Goal: Transaction & Acquisition: Purchase product/service

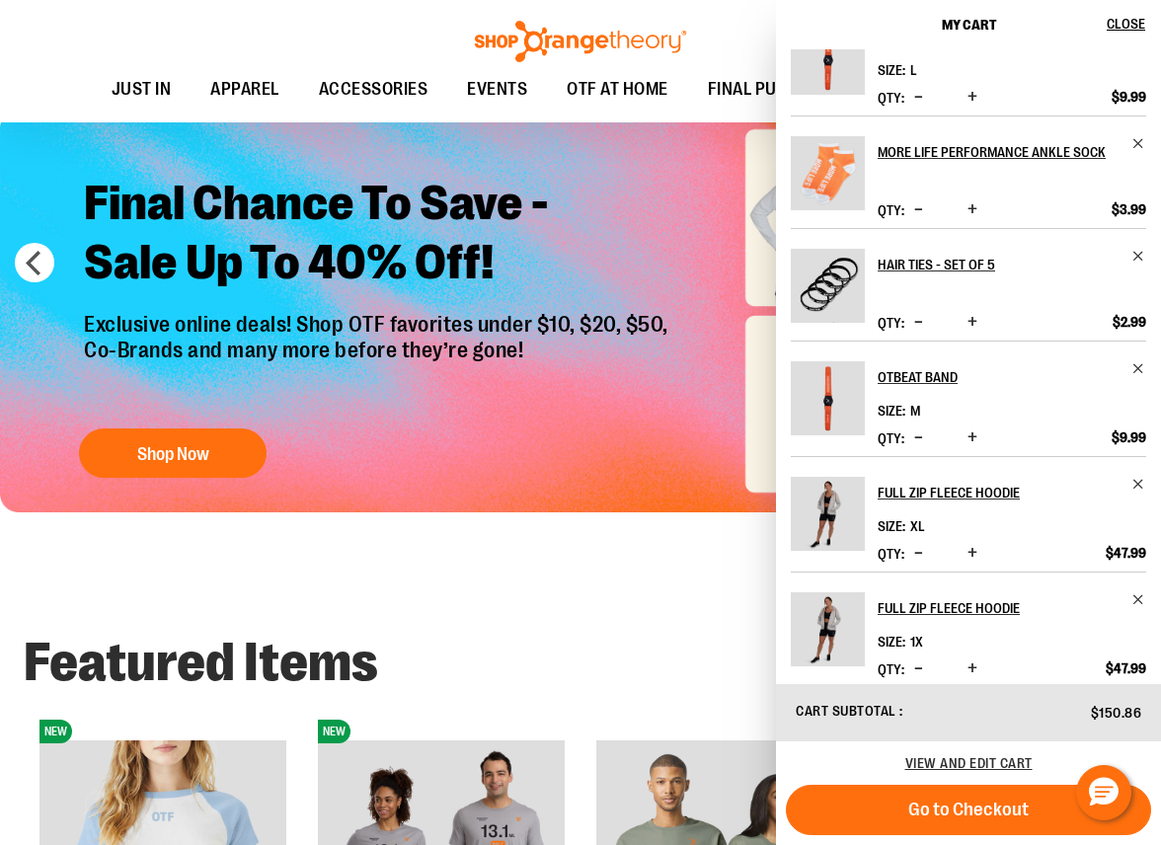
scroll to position [64, 0]
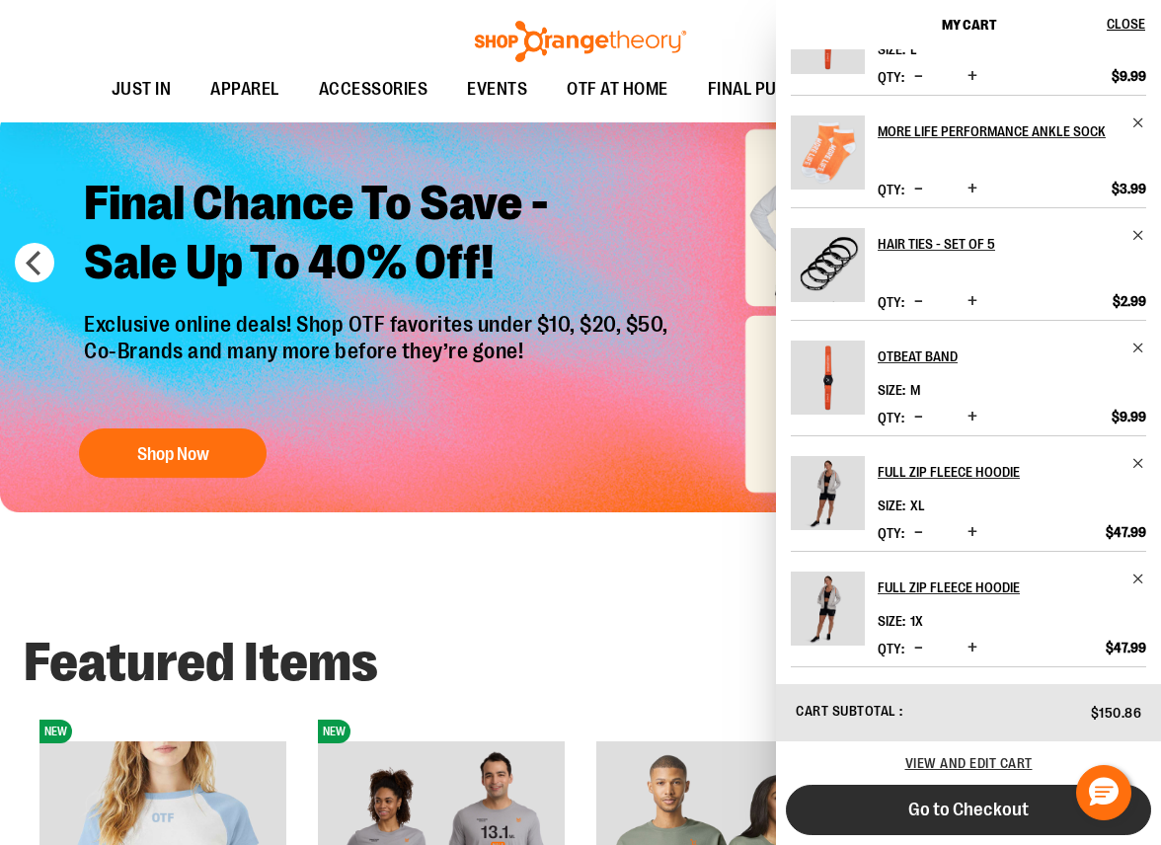
click at [965, 808] on span "Go to Checkout" at bounding box center [968, 810] width 120 height 22
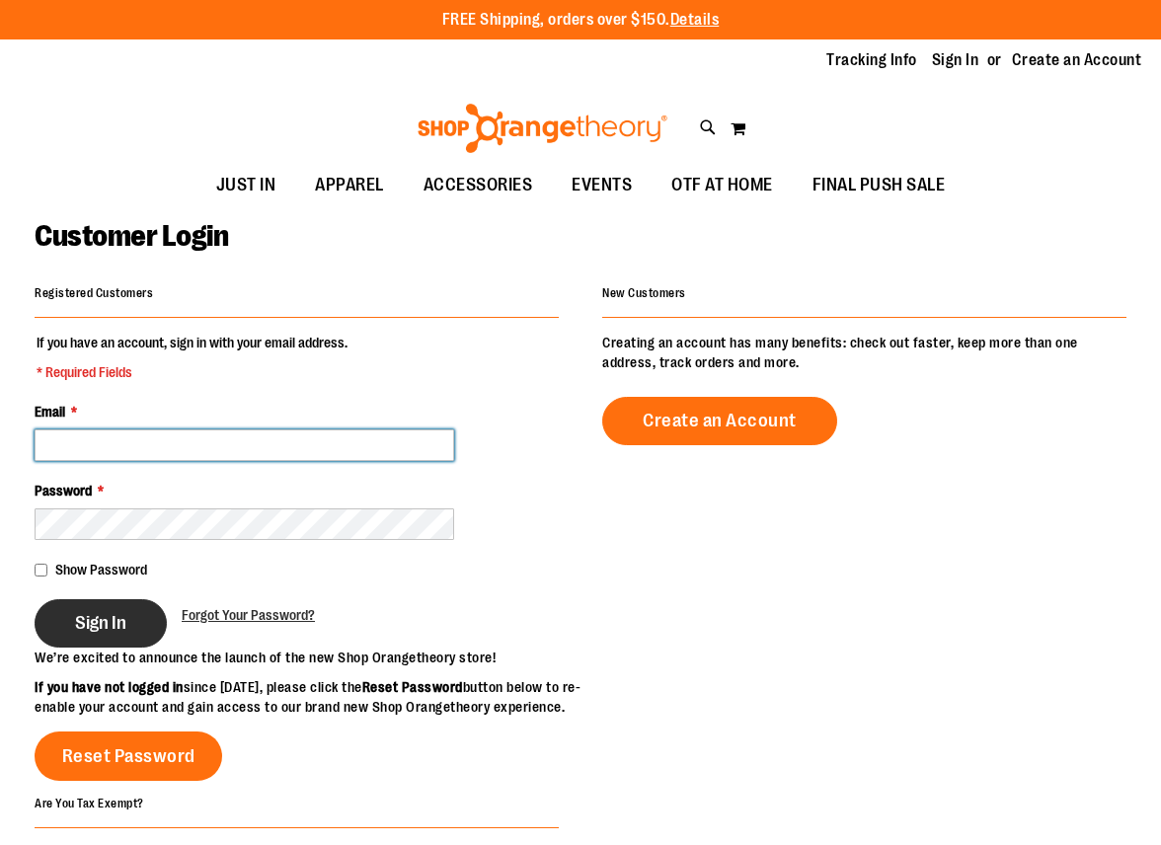
type input "**********"
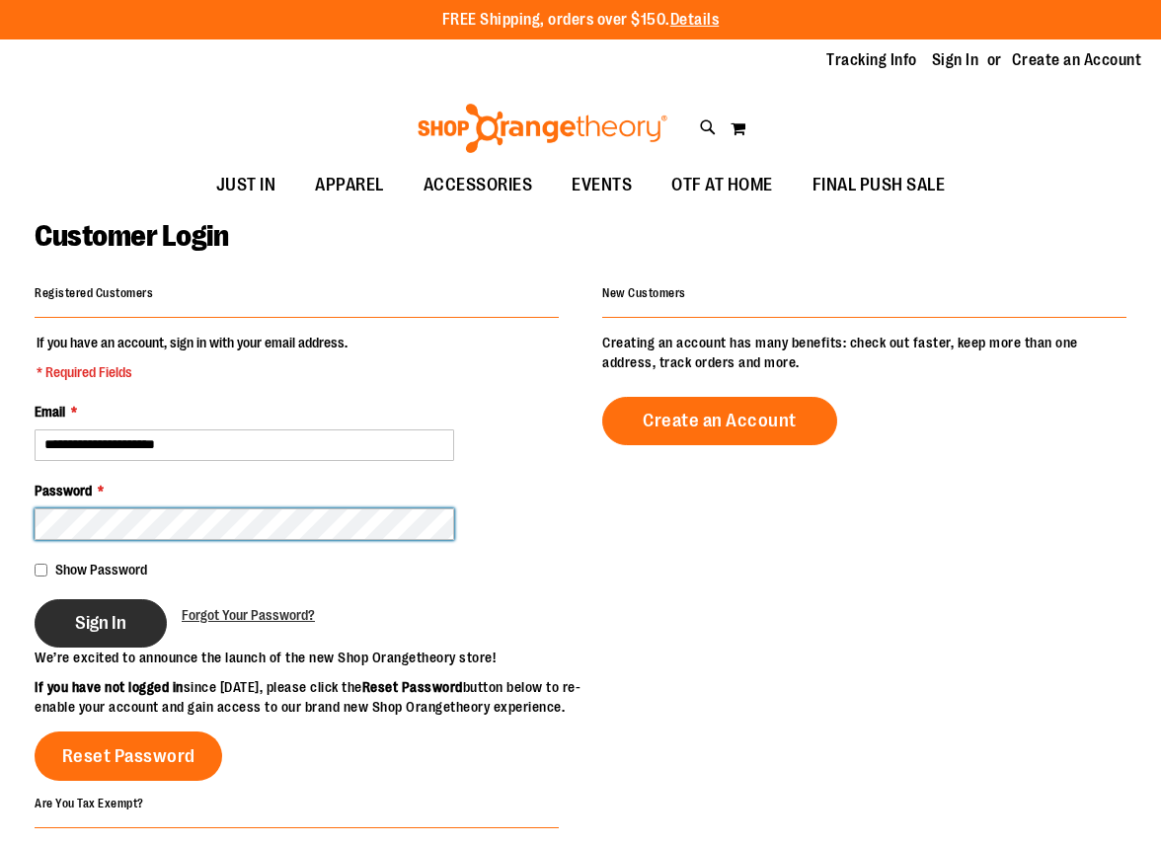
type input "**********"
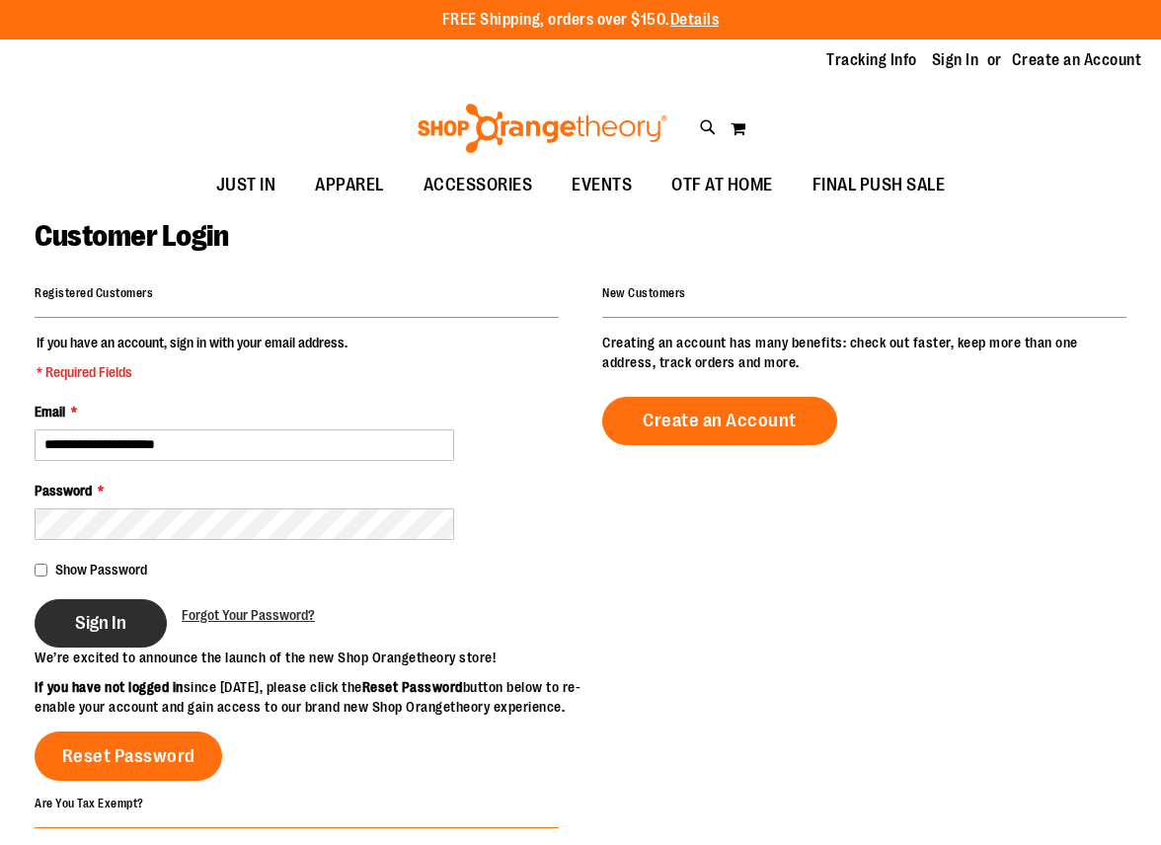
click at [108, 637] on button "Sign In" at bounding box center [101, 623] width 132 height 48
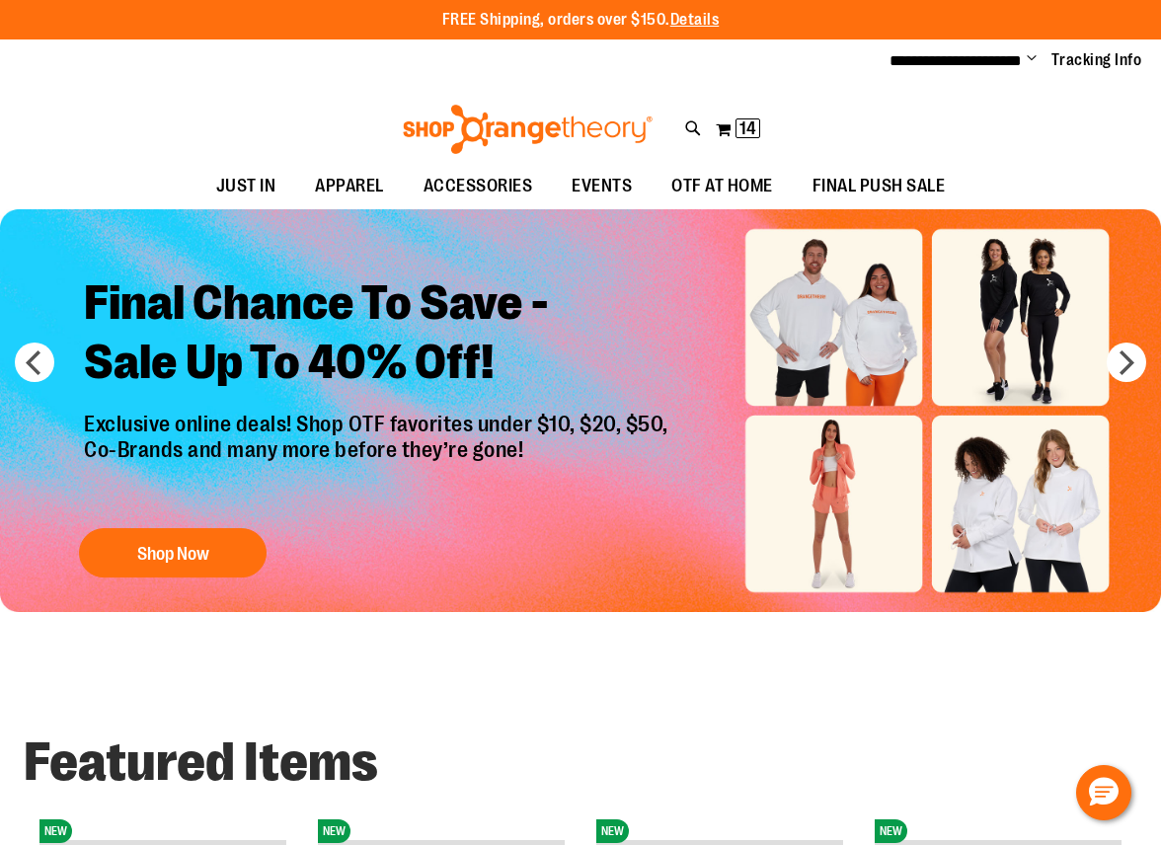
type input "**********"
click at [995, 291] on img "Slide 1 of 6" at bounding box center [580, 410] width 1161 height 403
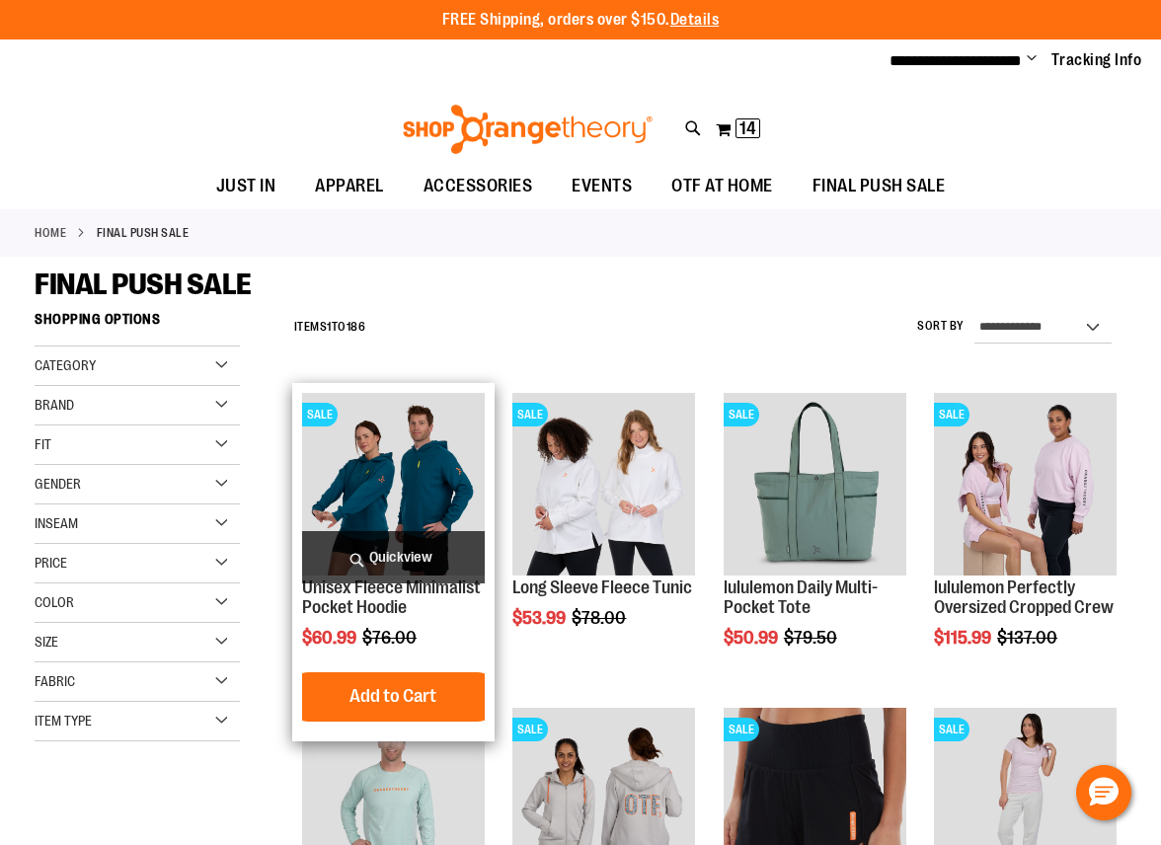
type input "**********"
click at [386, 498] on img "product" at bounding box center [393, 484] width 183 height 183
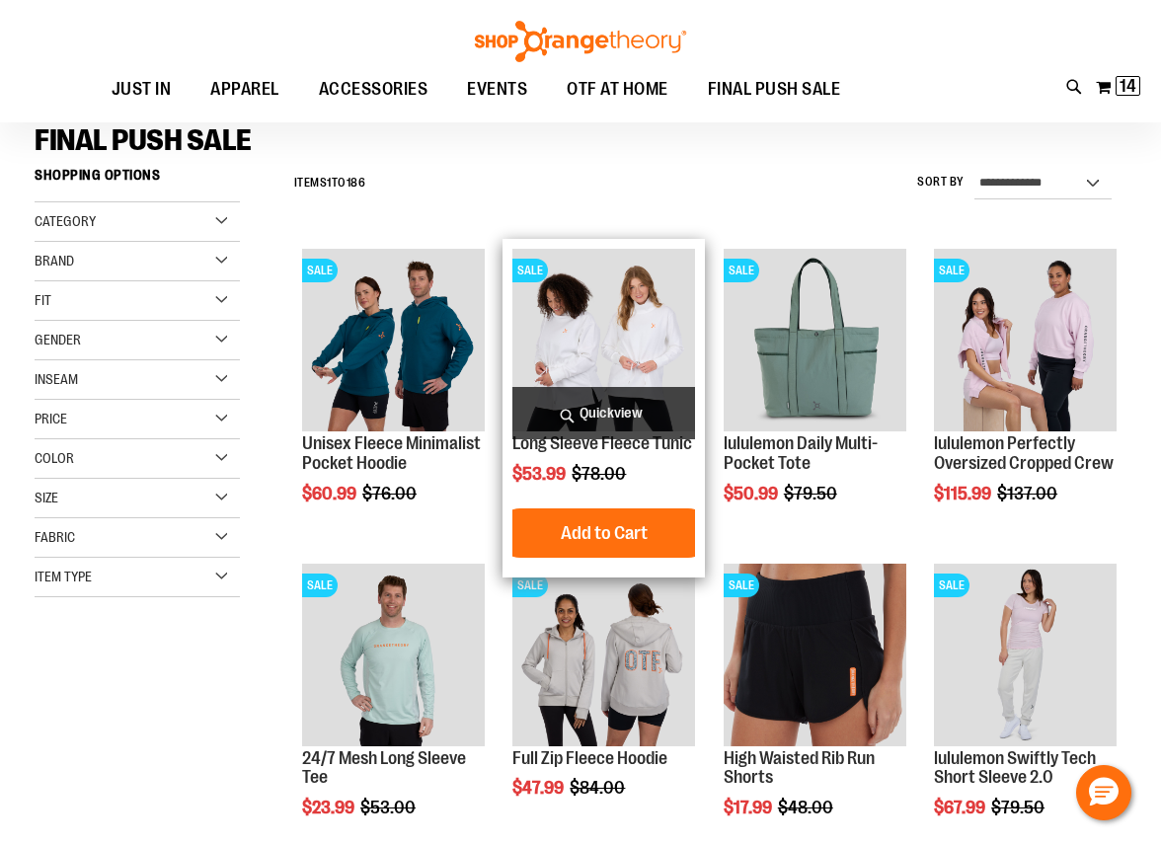
scroll to position [295, 0]
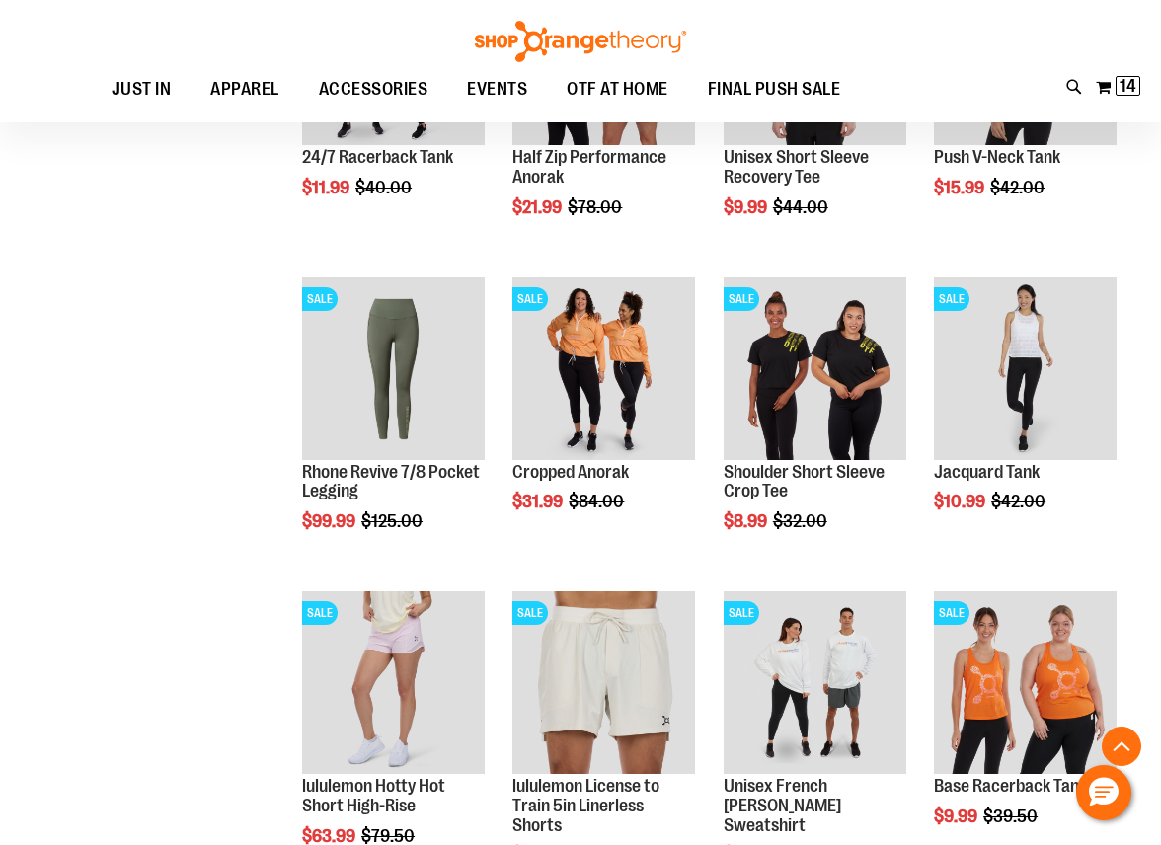
scroll to position [1183, 0]
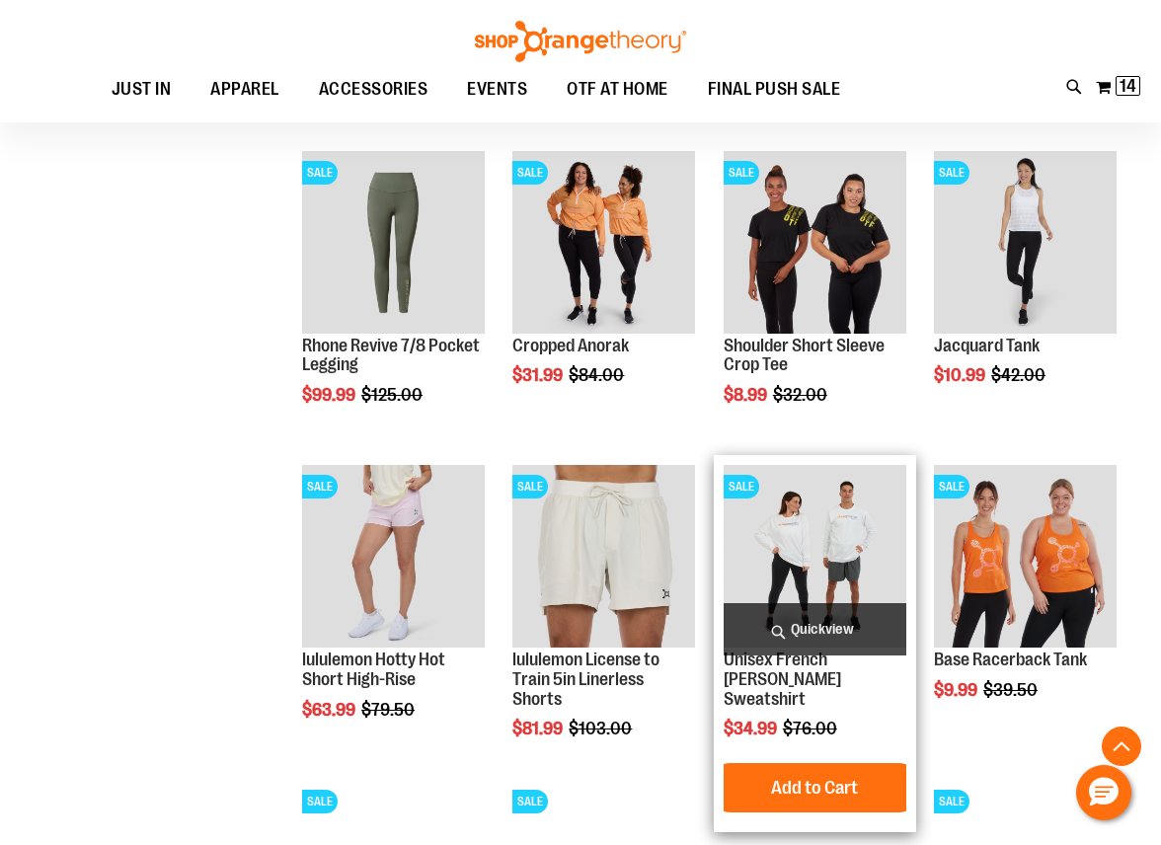
type input "**********"
click at [794, 570] on img "product" at bounding box center [814, 556] width 183 height 183
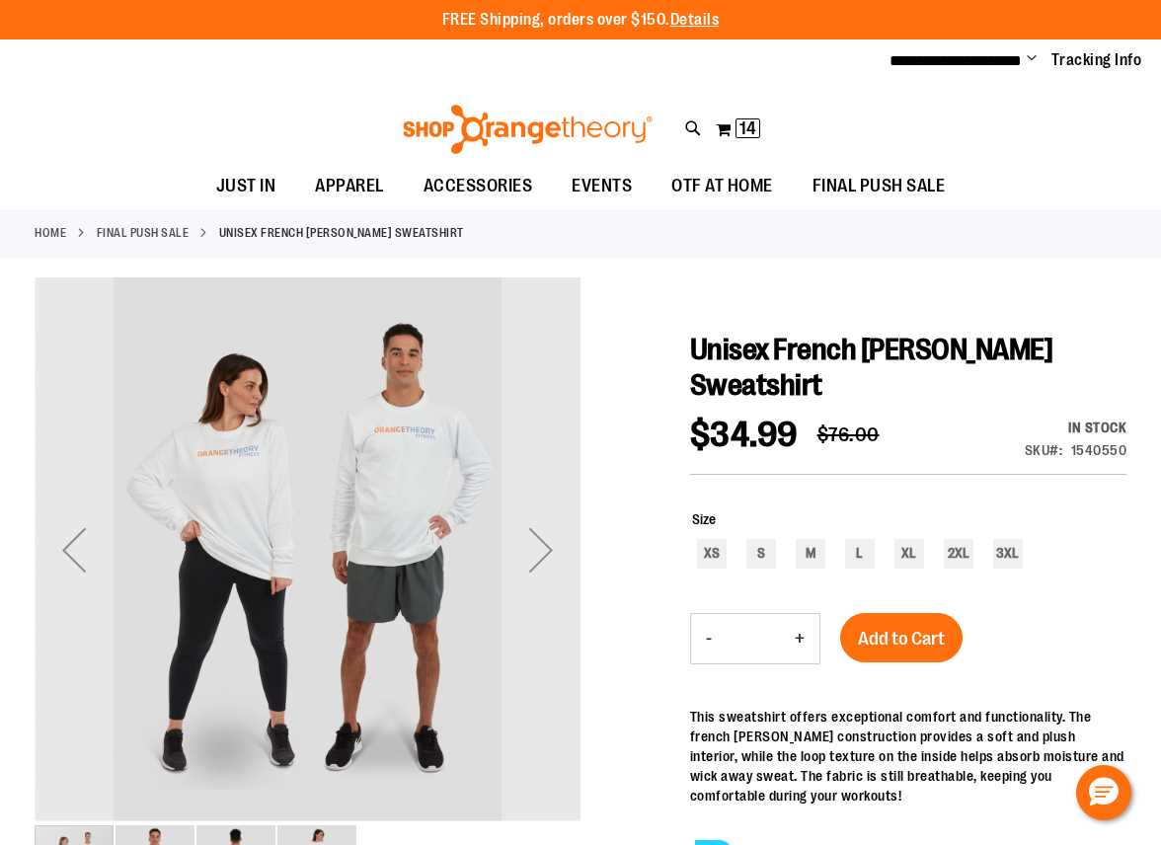
type input "**********"
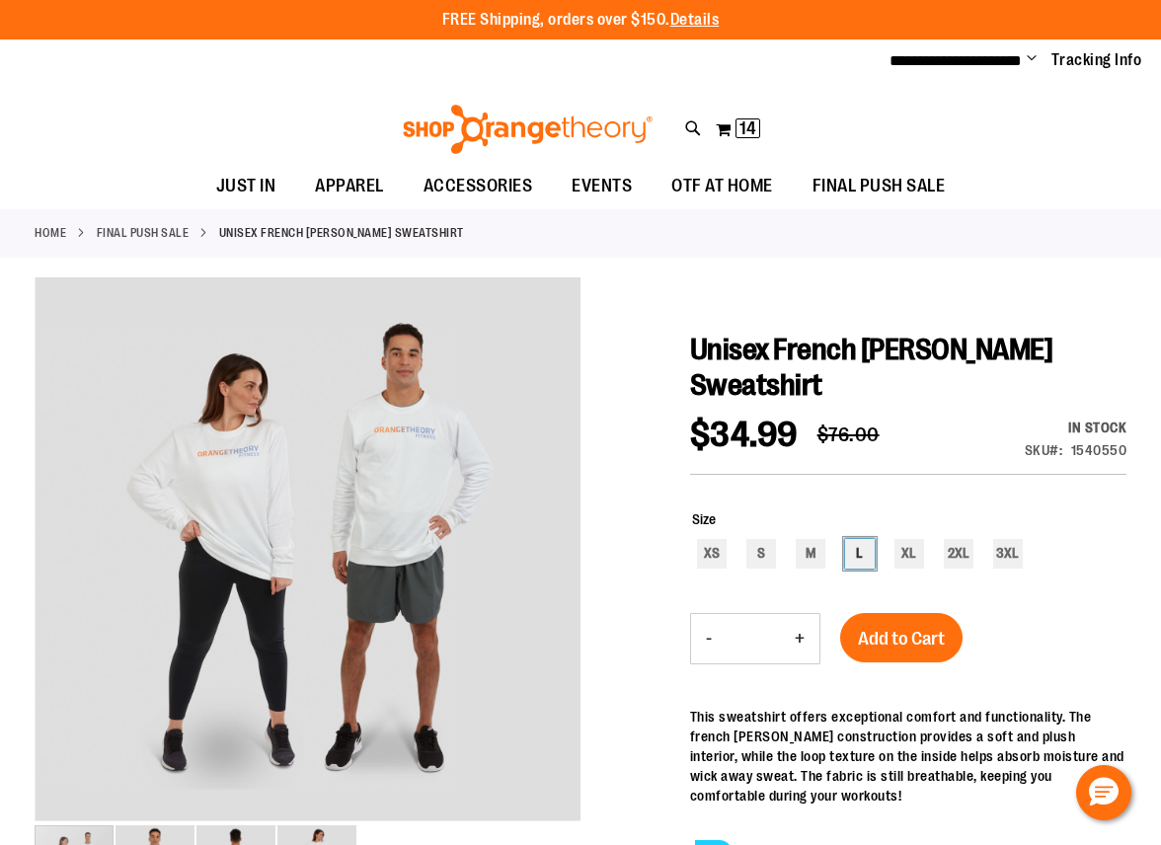
click at [856, 548] on div "L" at bounding box center [860, 554] width 30 height 30
type input "***"
click at [915, 631] on span "Add to Cart" at bounding box center [901, 639] width 87 height 22
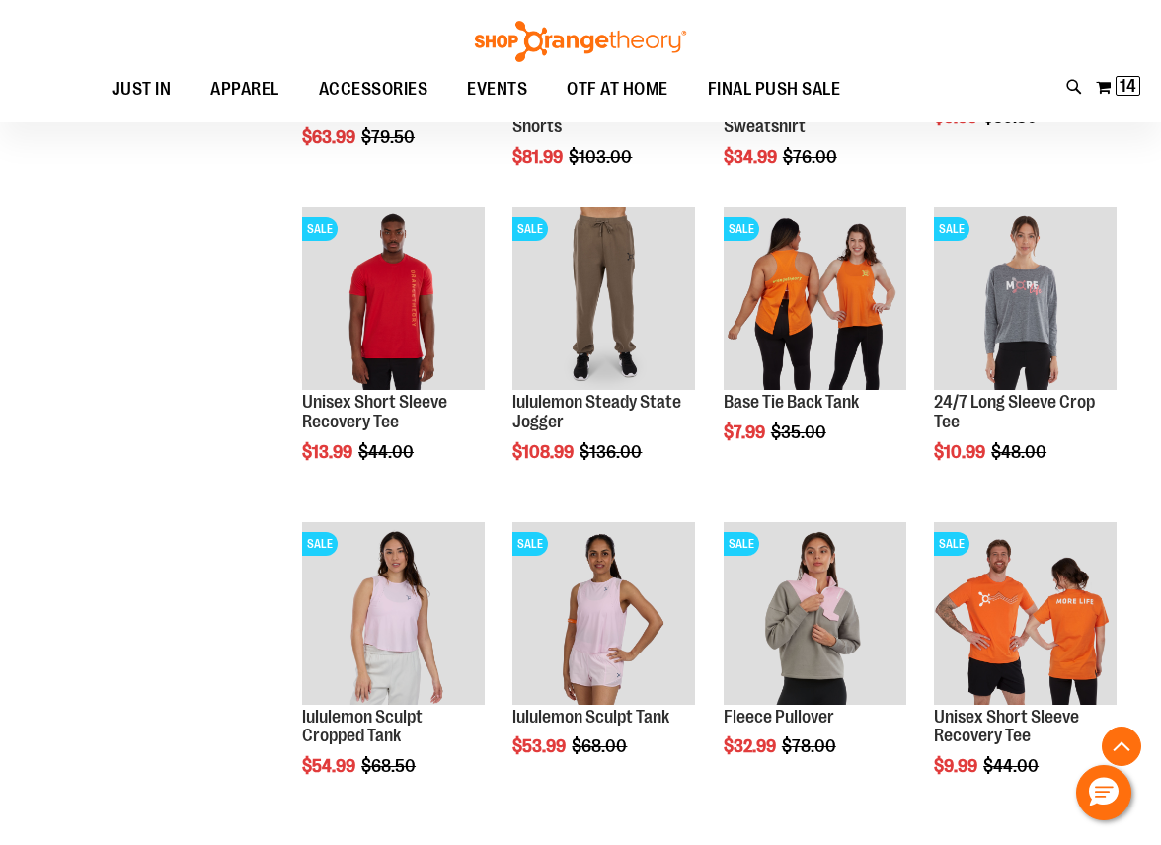
scroll to position [888, 0]
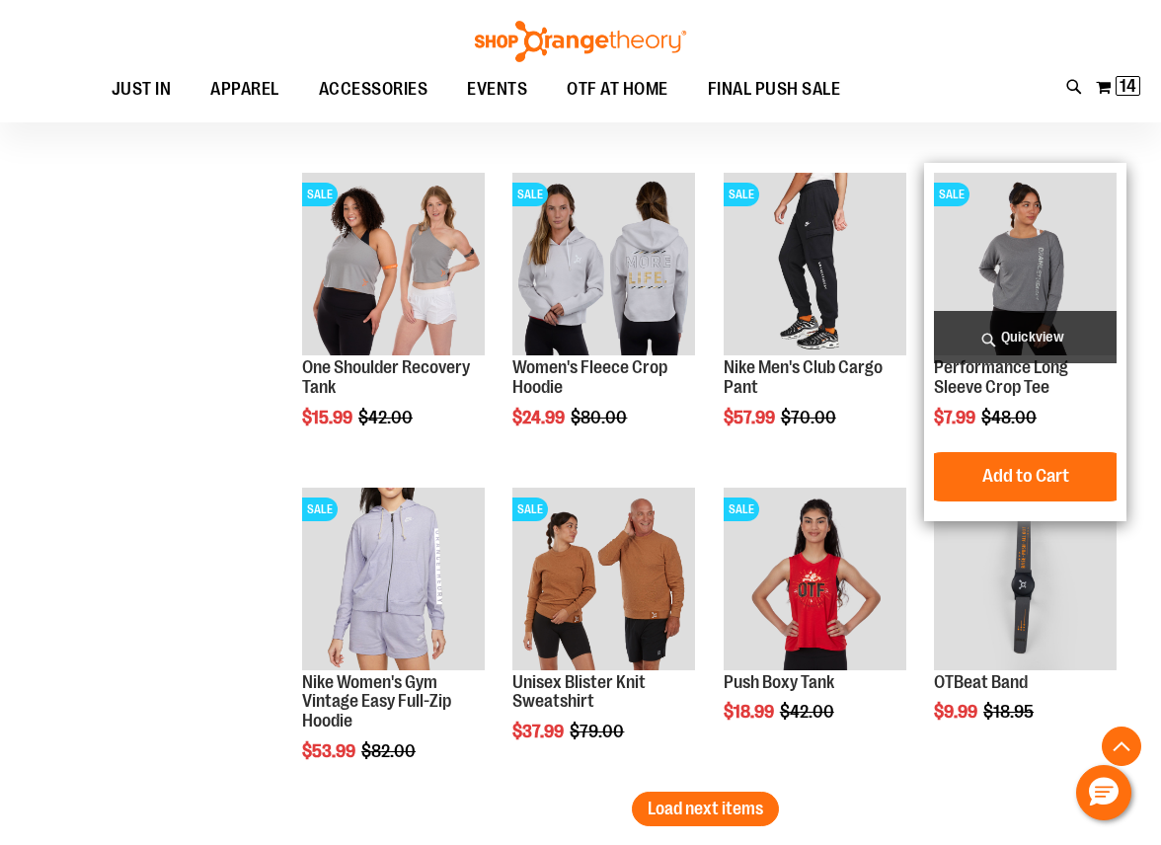
scroll to position [2566, 0]
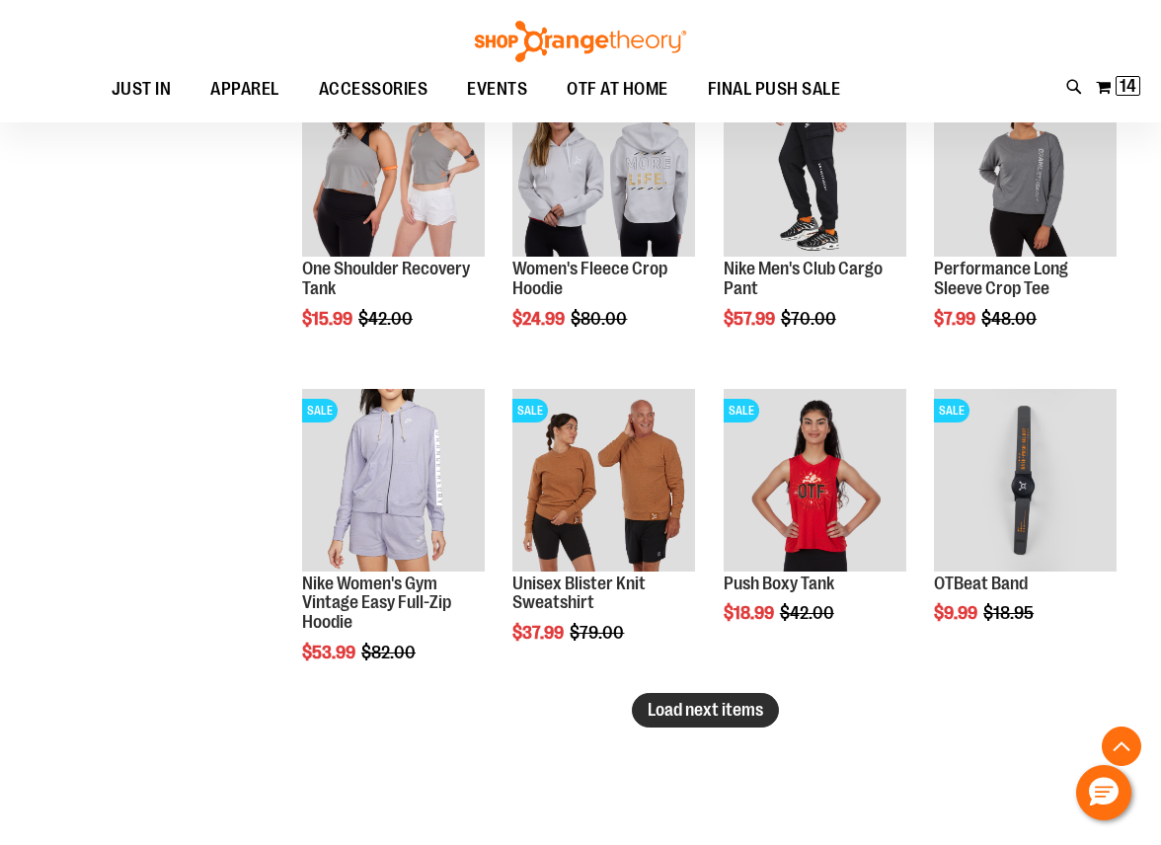
type input "**********"
click at [676, 715] on span "Load next items" at bounding box center [704, 710] width 115 height 20
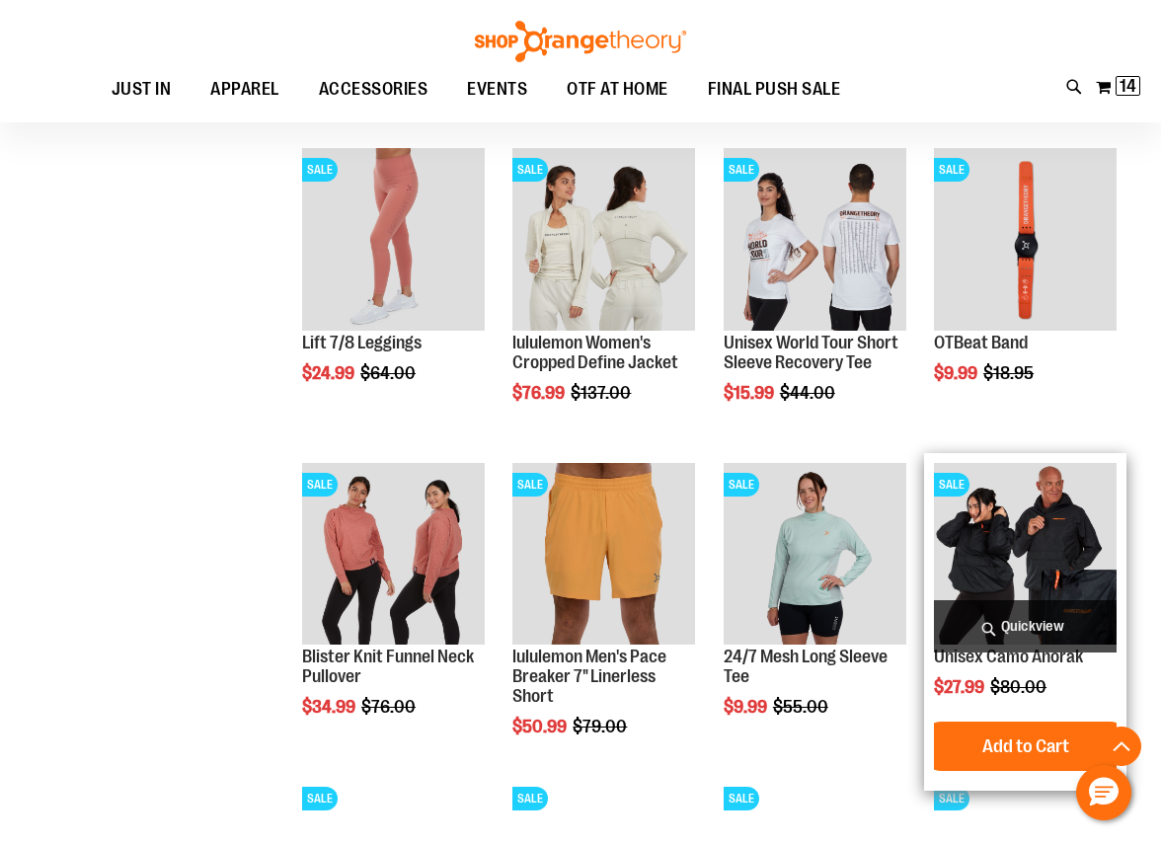
scroll to position [3159, 0]
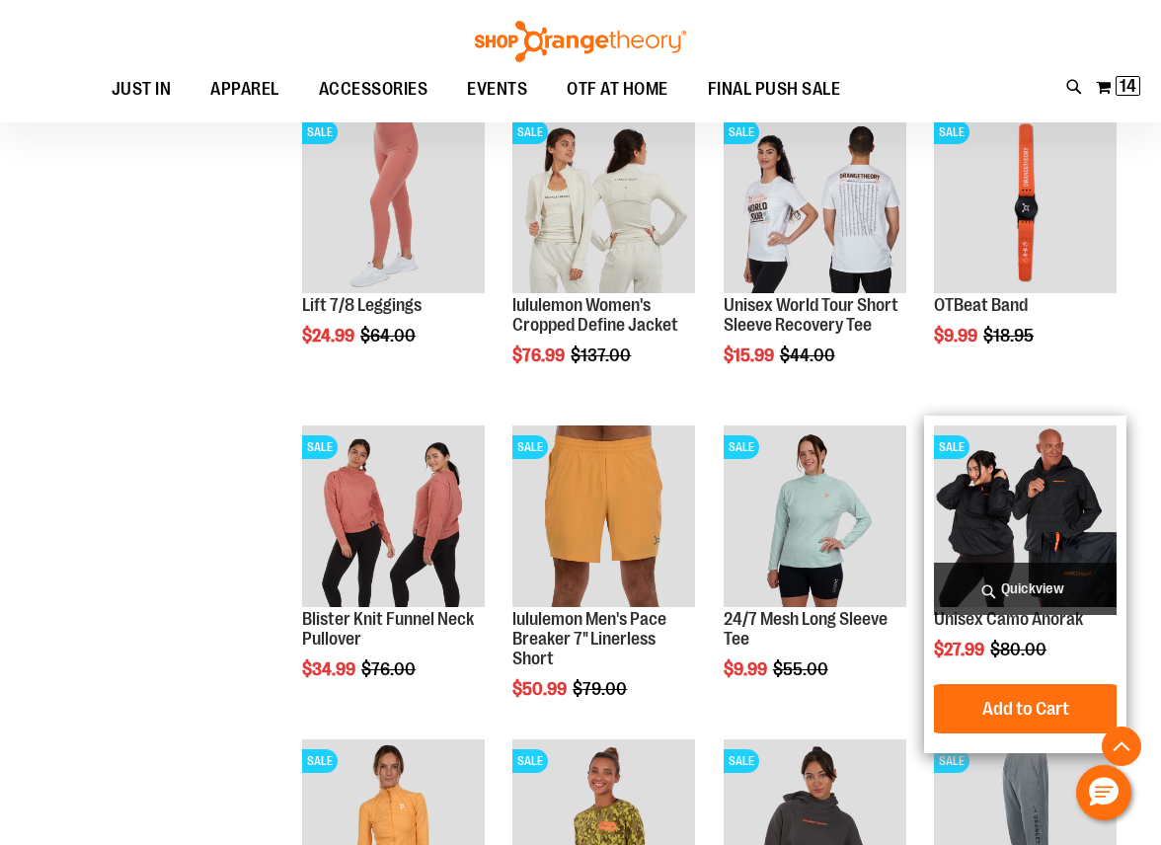
click at [1003, 520] on img "product" at bounding box center [1025, 516] width 183 height 183
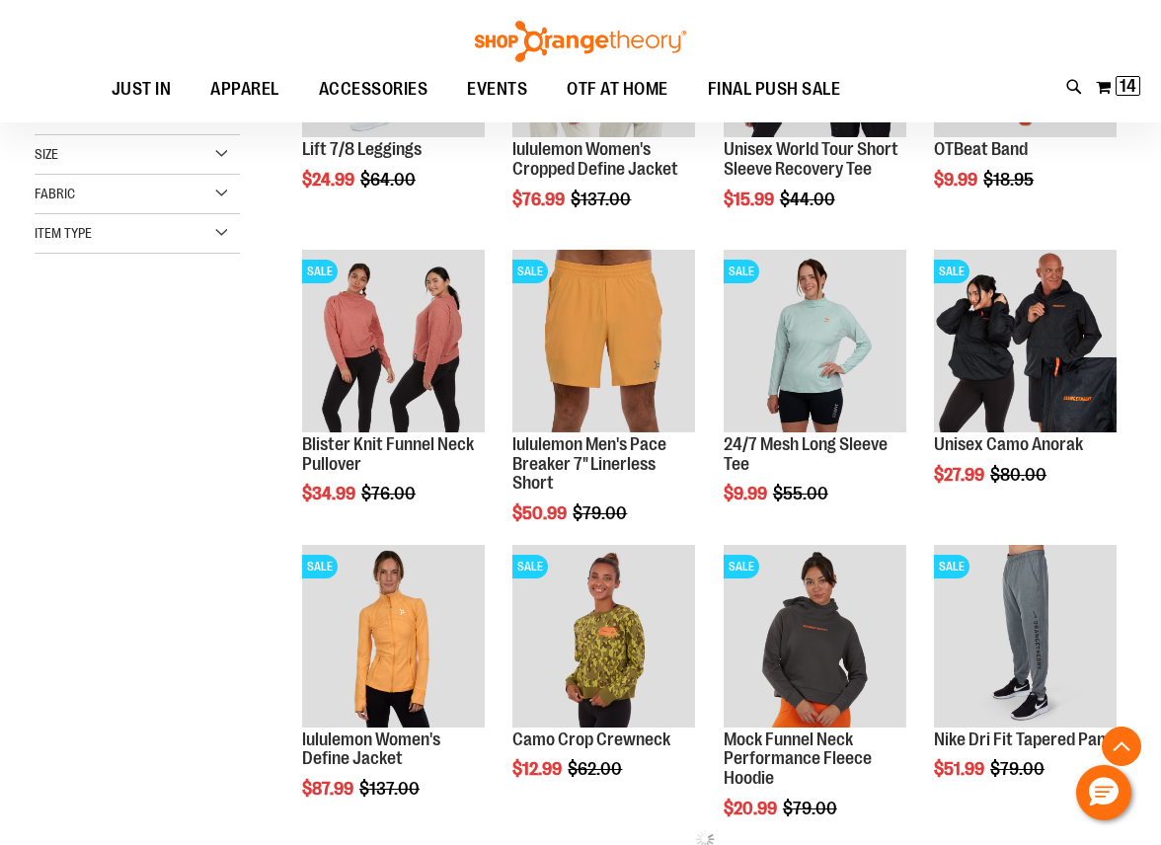
scroll to position [494, 0]
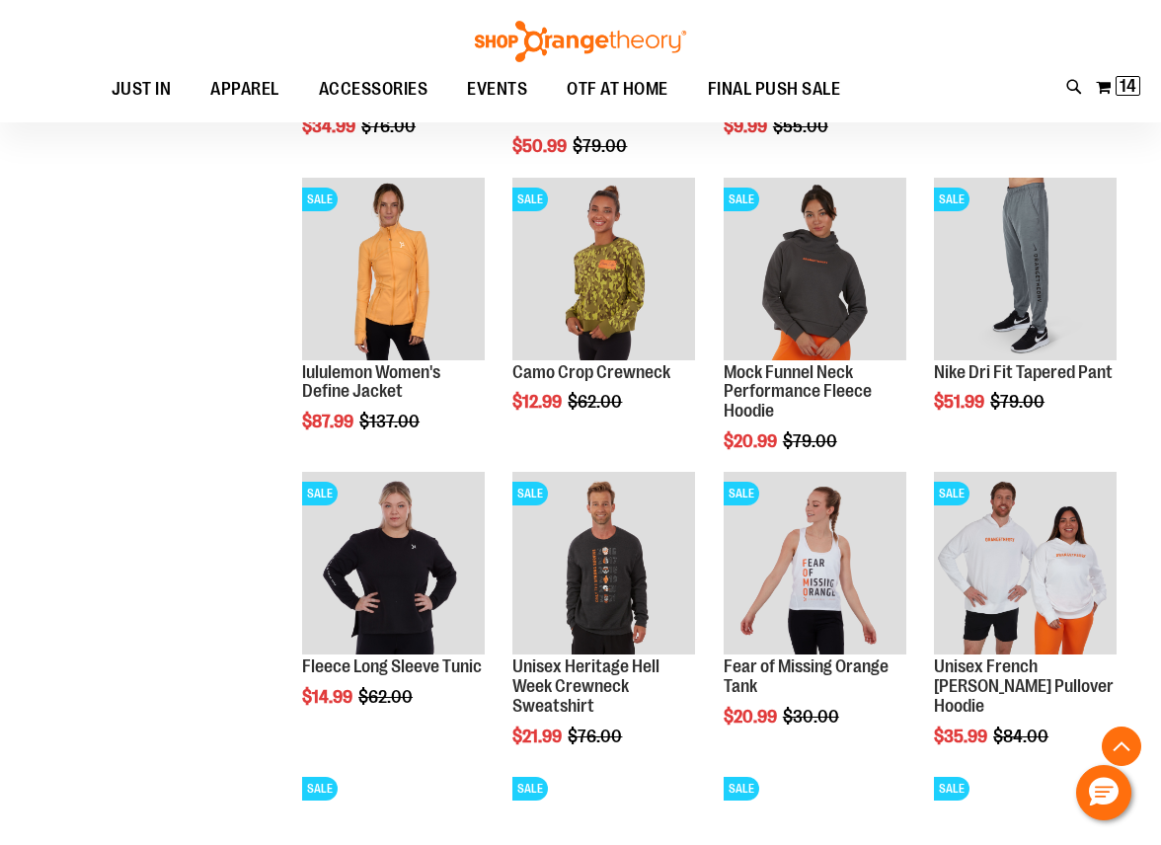
scroll to position [888, 0]
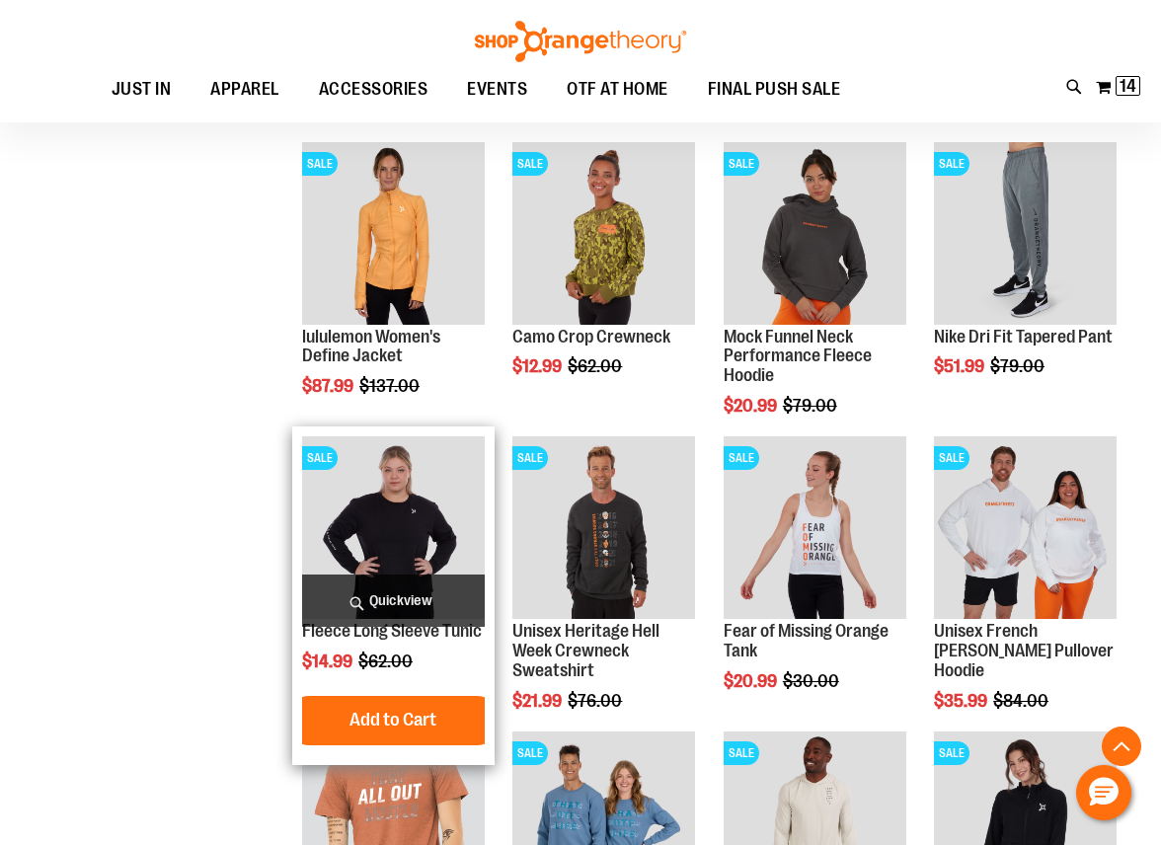
type input "**********"
click at [358, 503] on img "product" at bounding box center [393, 527] width 183 height 183
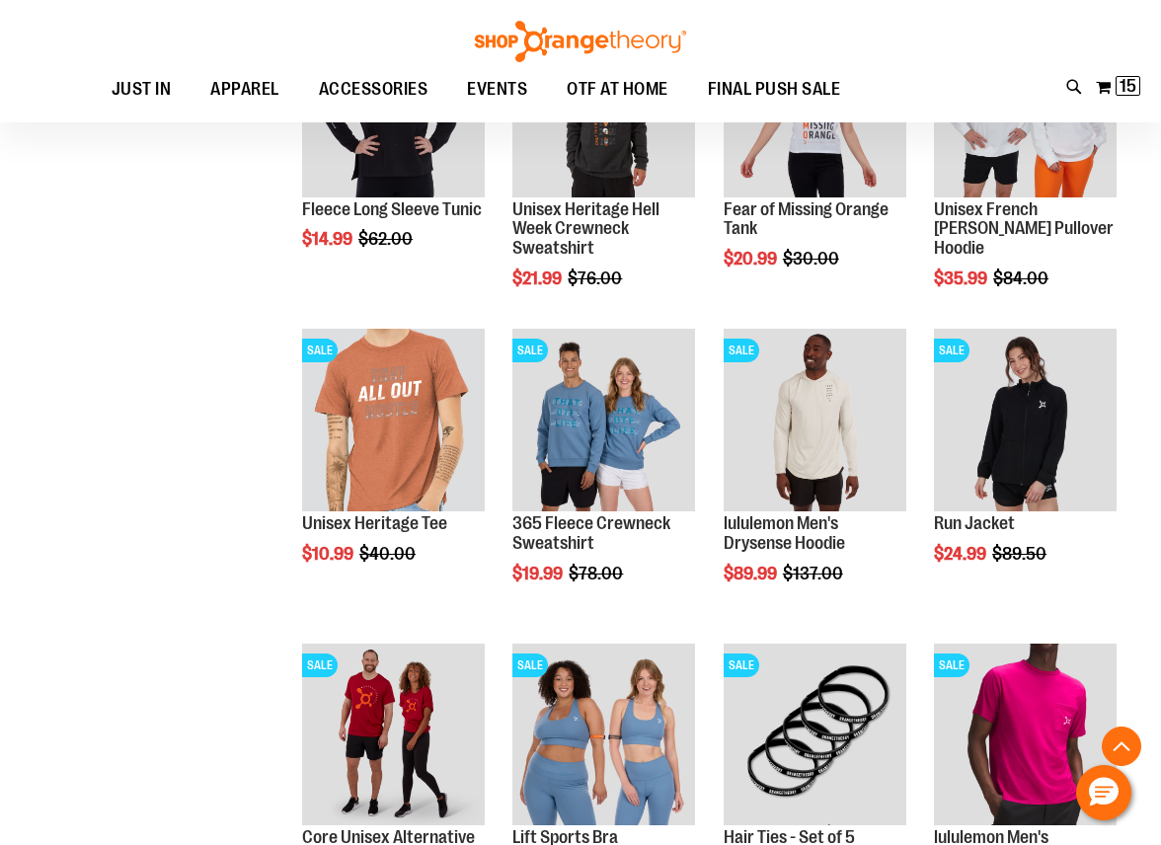
scroll to position [1352, 0]
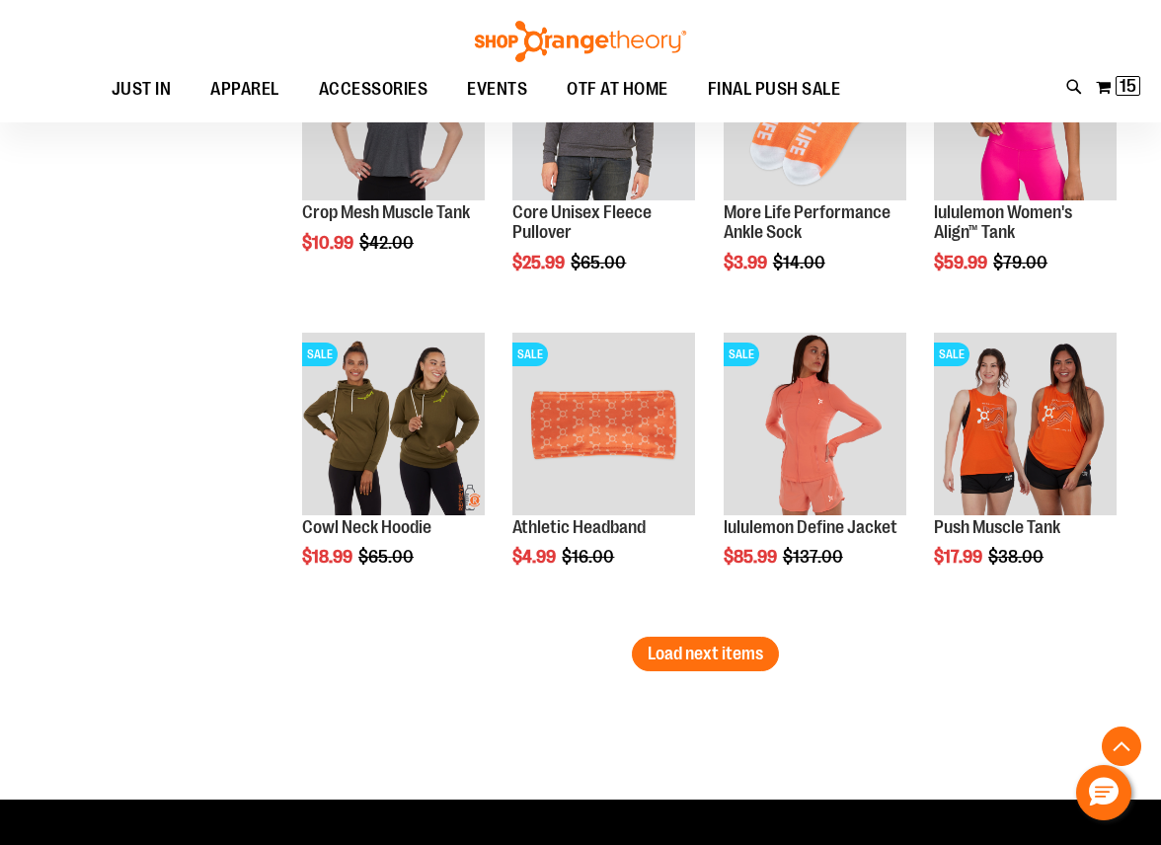
scroll to position [2734, 0]
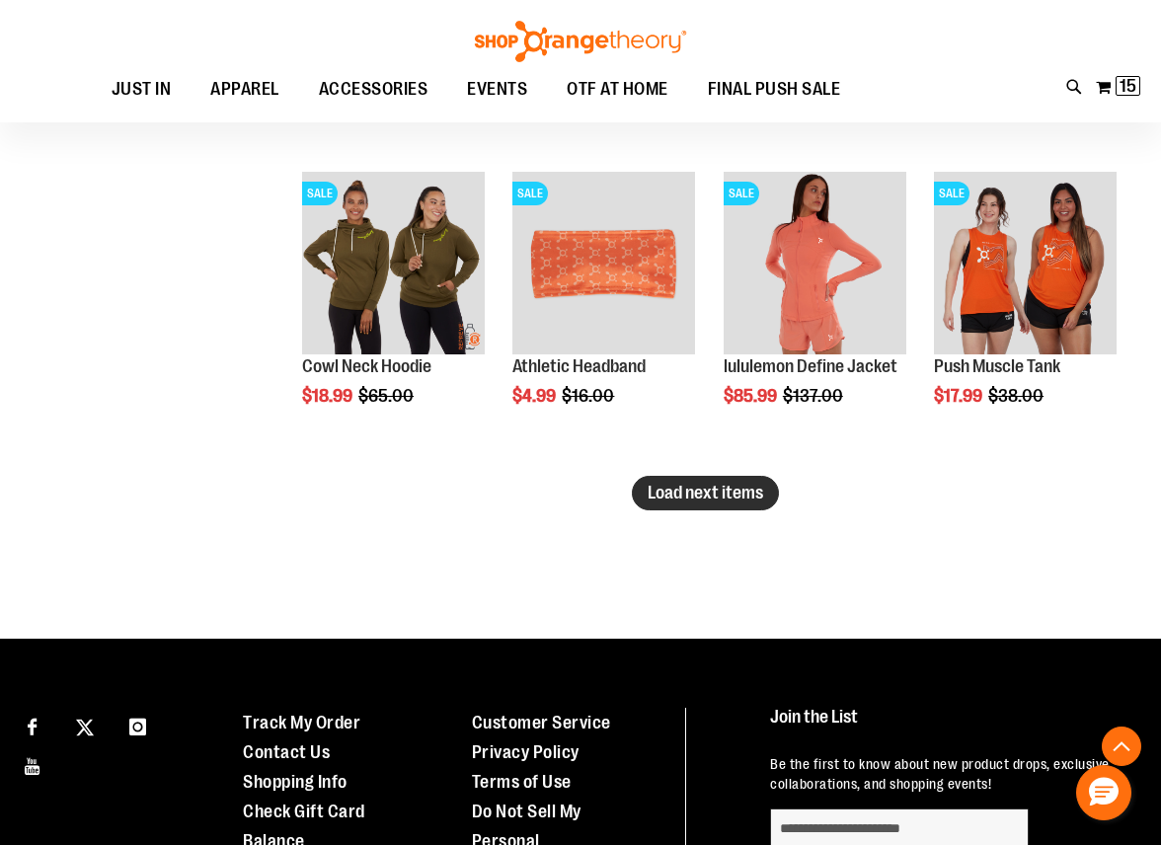
type input "**********"
click at [686, 497] on span "Load next items" at bounding box center [704, 493] width 115 height 20
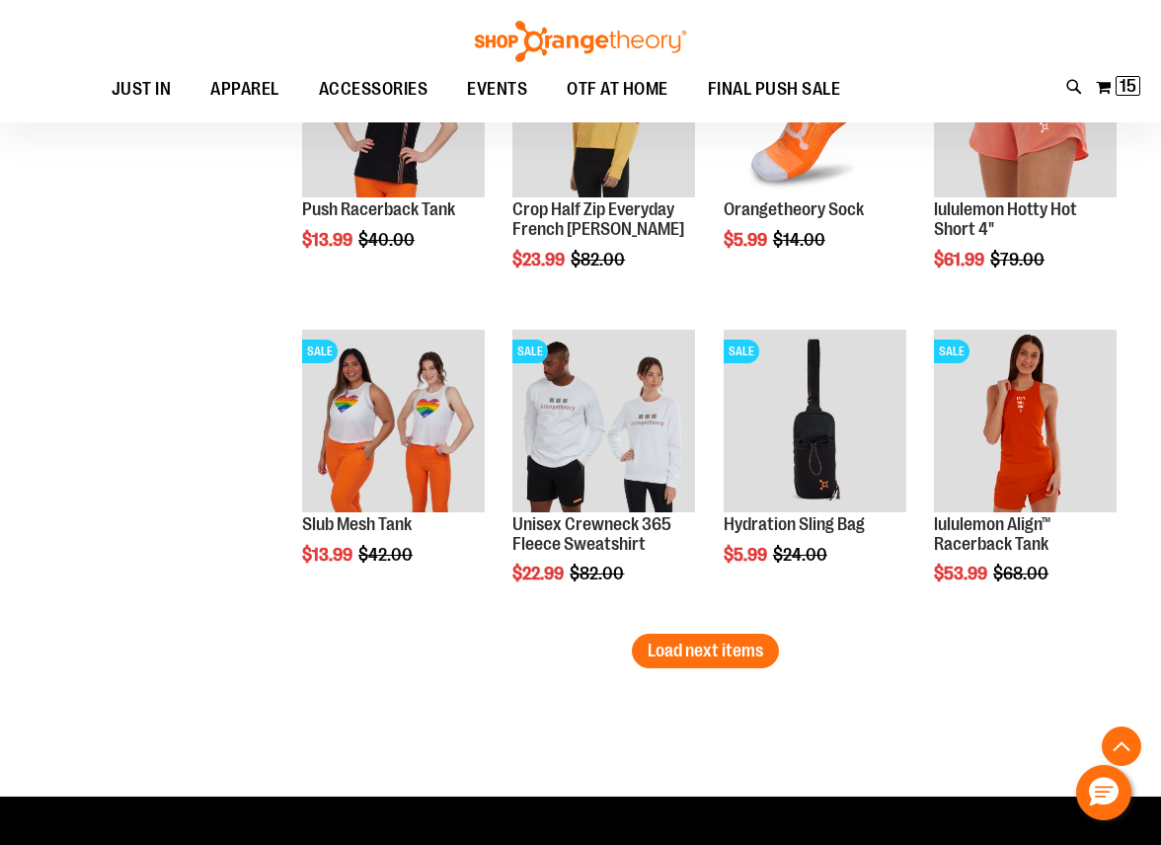
scroll to position [3524, 0]
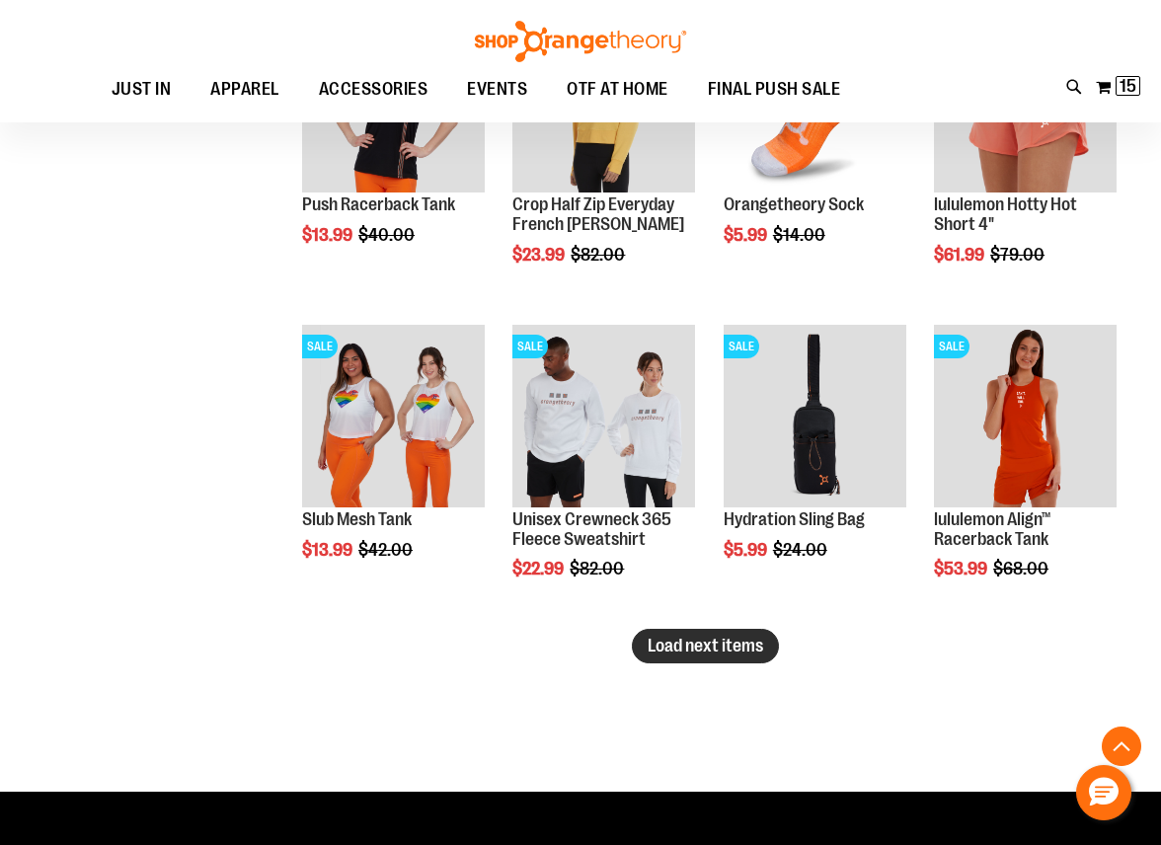
click at [680, 649] on span "Load next items" at bounding box center [704, 646] width 115 height 20
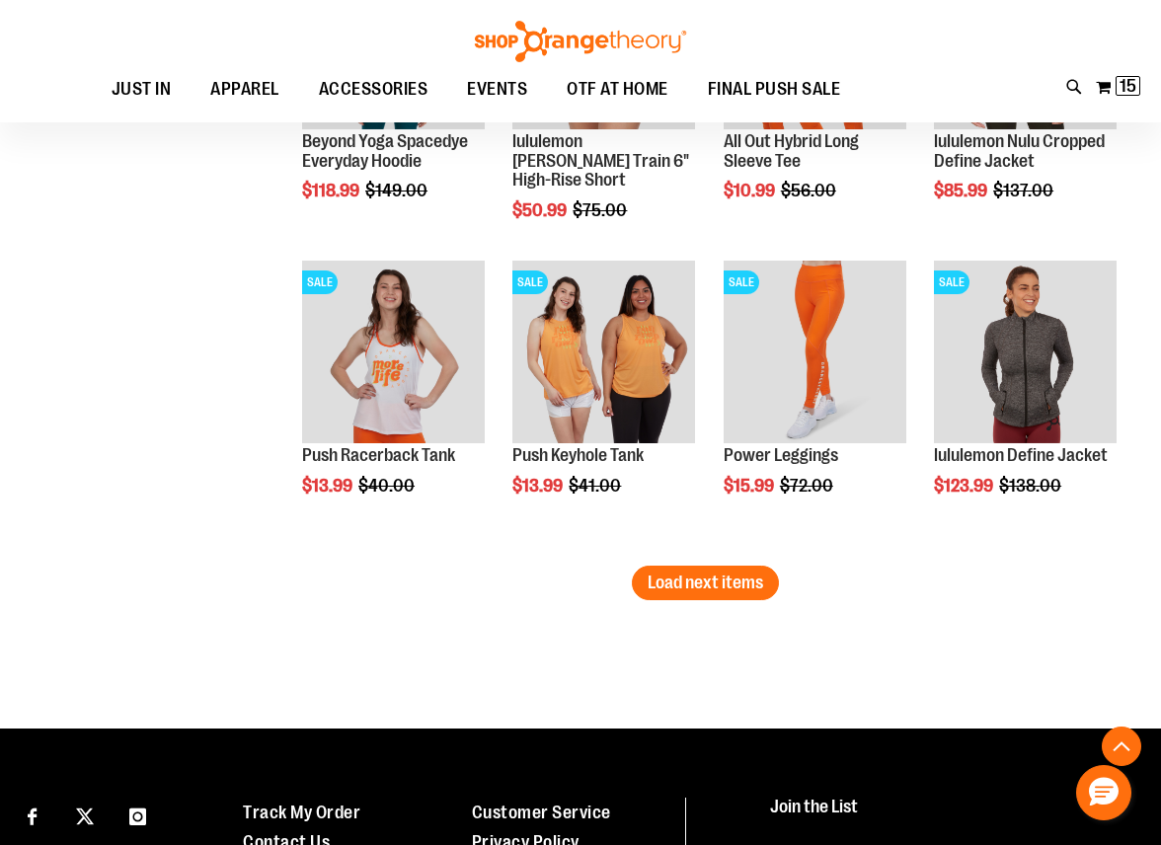
scroll to position [4609, 0]
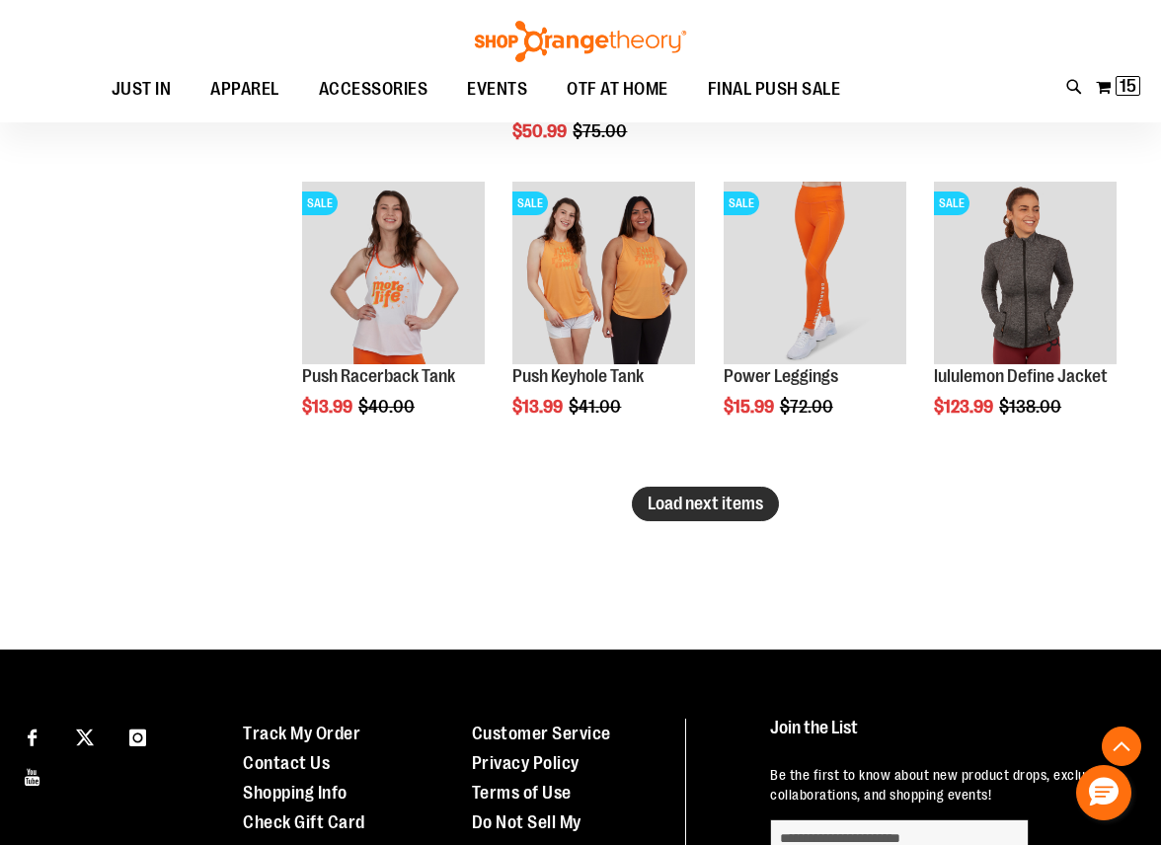
click at [683, 499] on span "Load next items" at bounding box center [704, 504] width 115 height 20
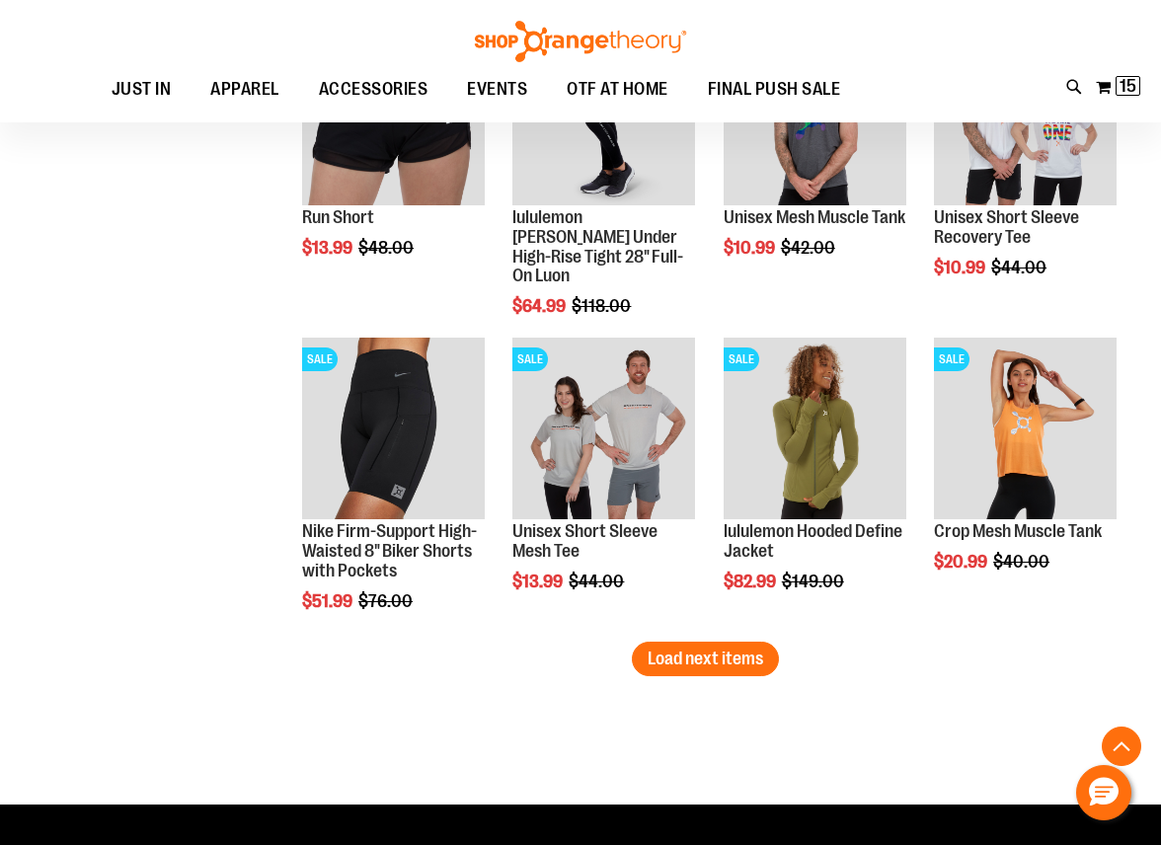
scroll to position [5399, 0]
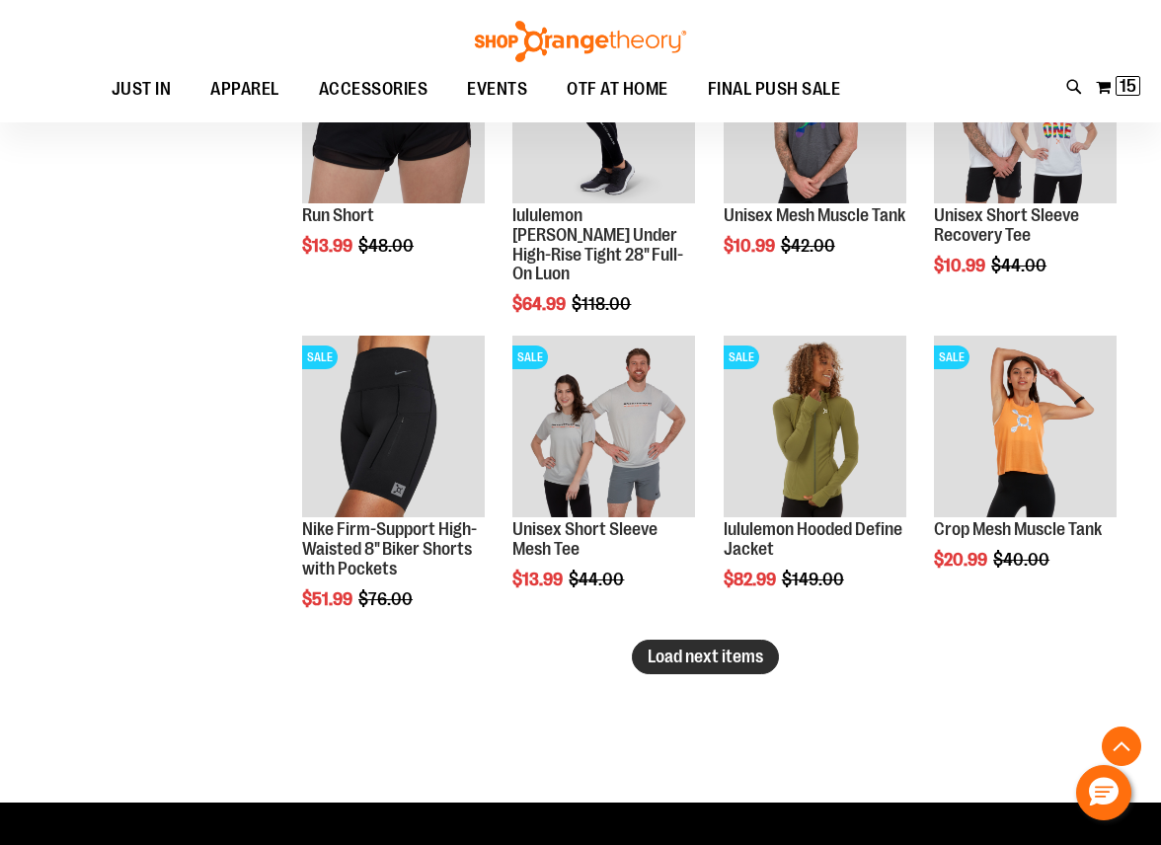
click at [728, 655] on span "Load next items" at bounding box center [704, 657] width 115 height 20
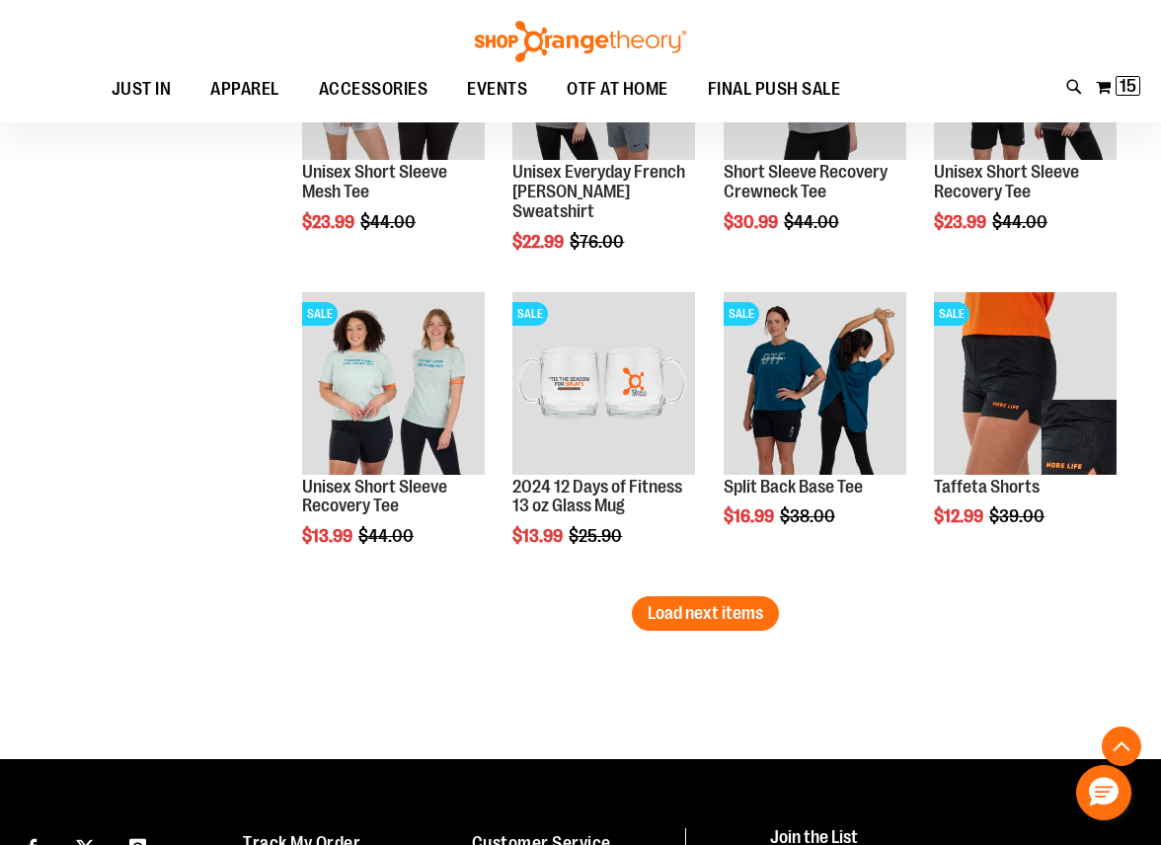
scroll to position [6386, 0]
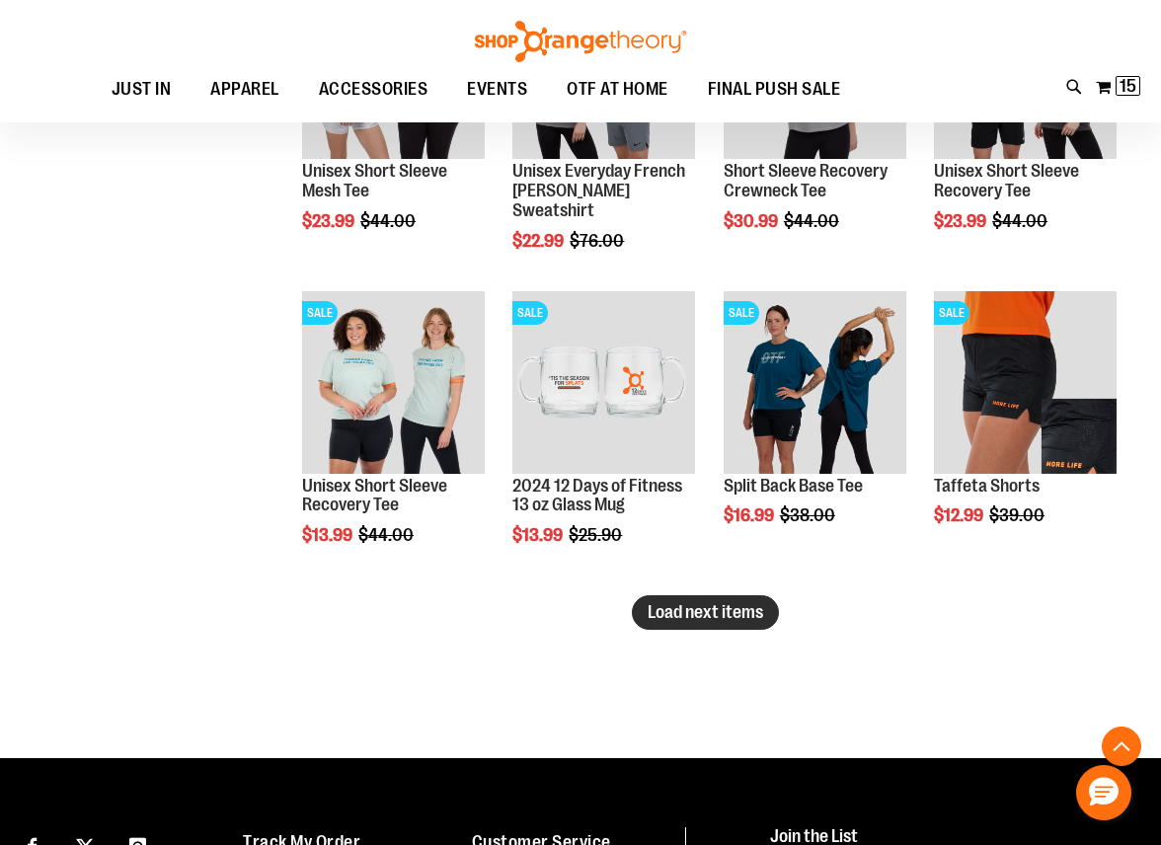
click at [714, 629] on button "Load next items" at bounding box center [705, 612] width 147 height 35
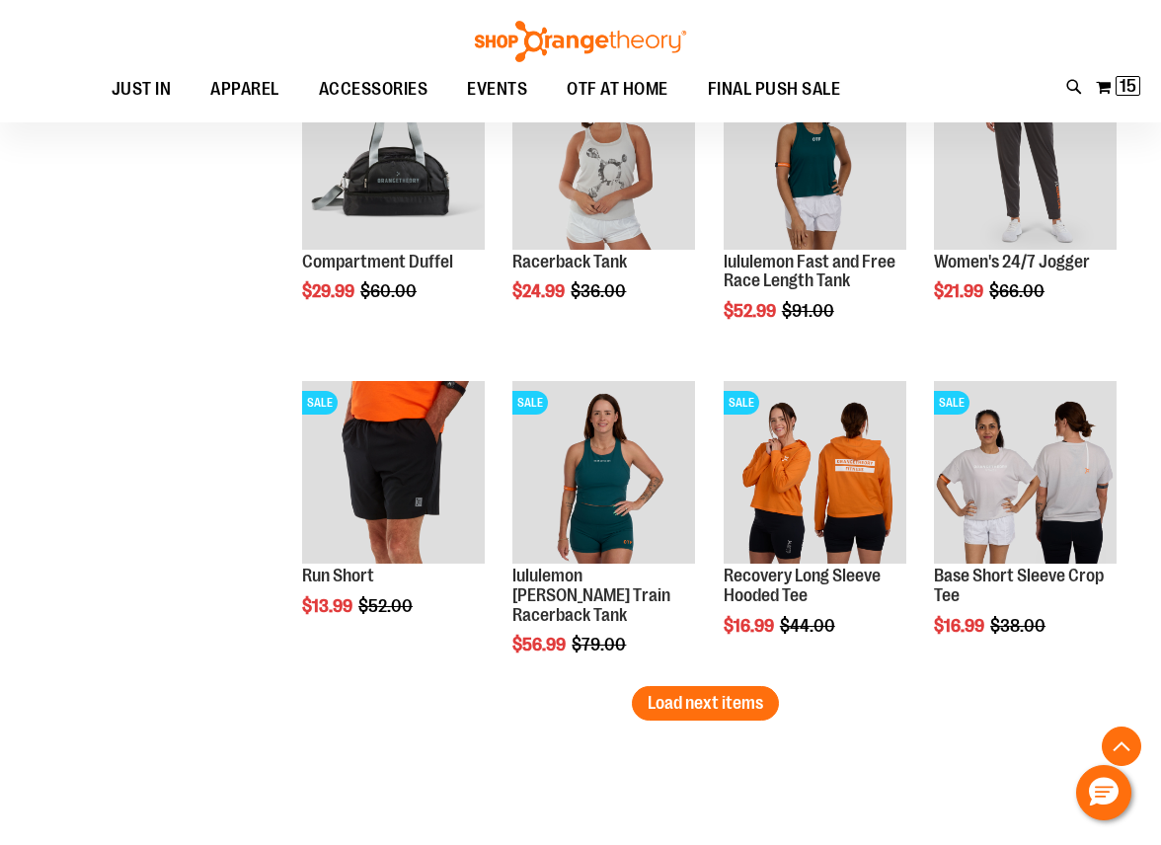
scroll to position [7274, 0]
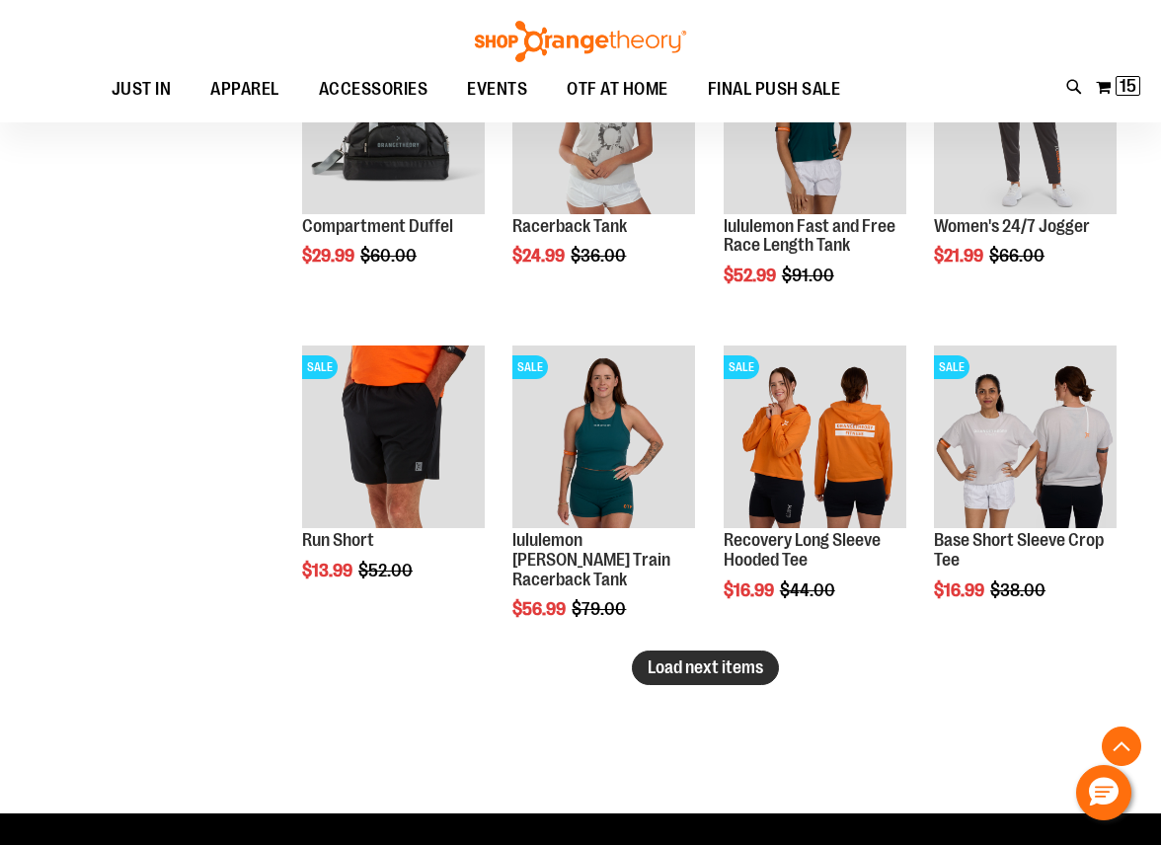
click at [715, 655] on button "Load next items" at bounding box center [705, 667] width 147 height 35
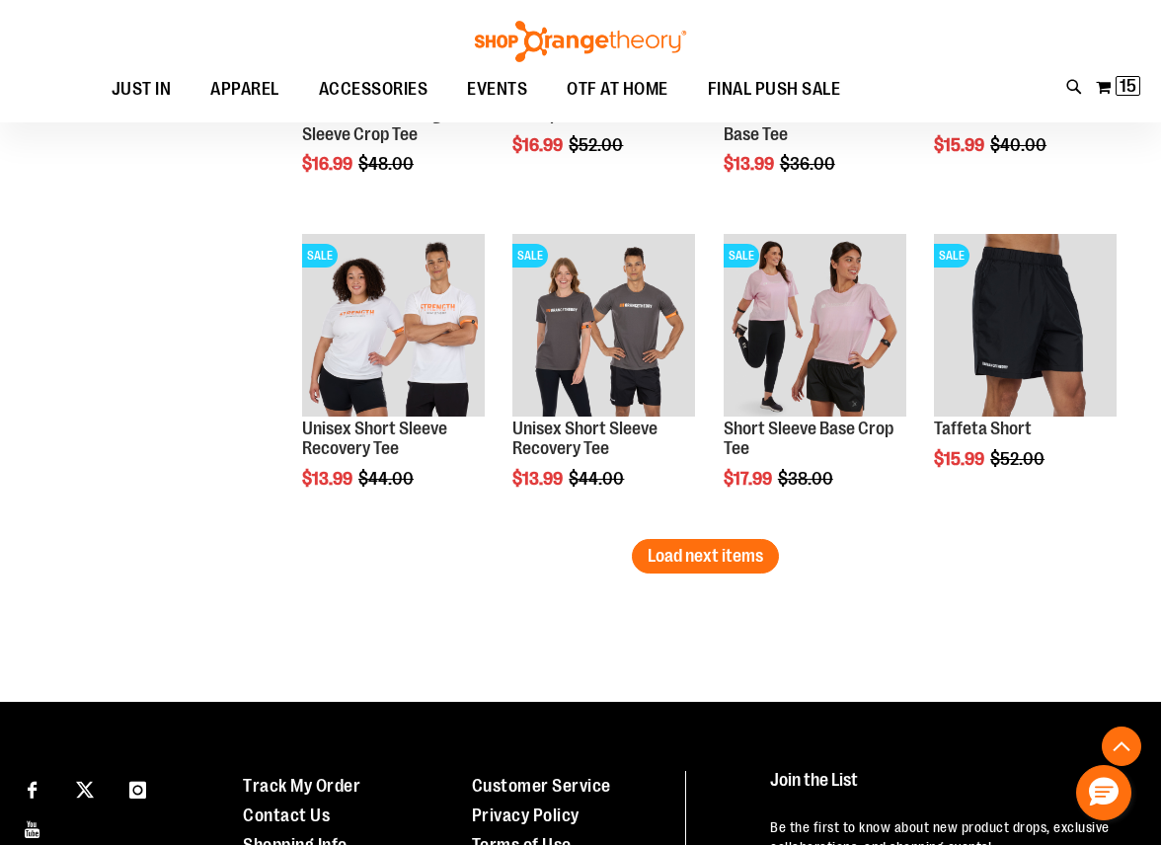
scroll to position [8360, 0]
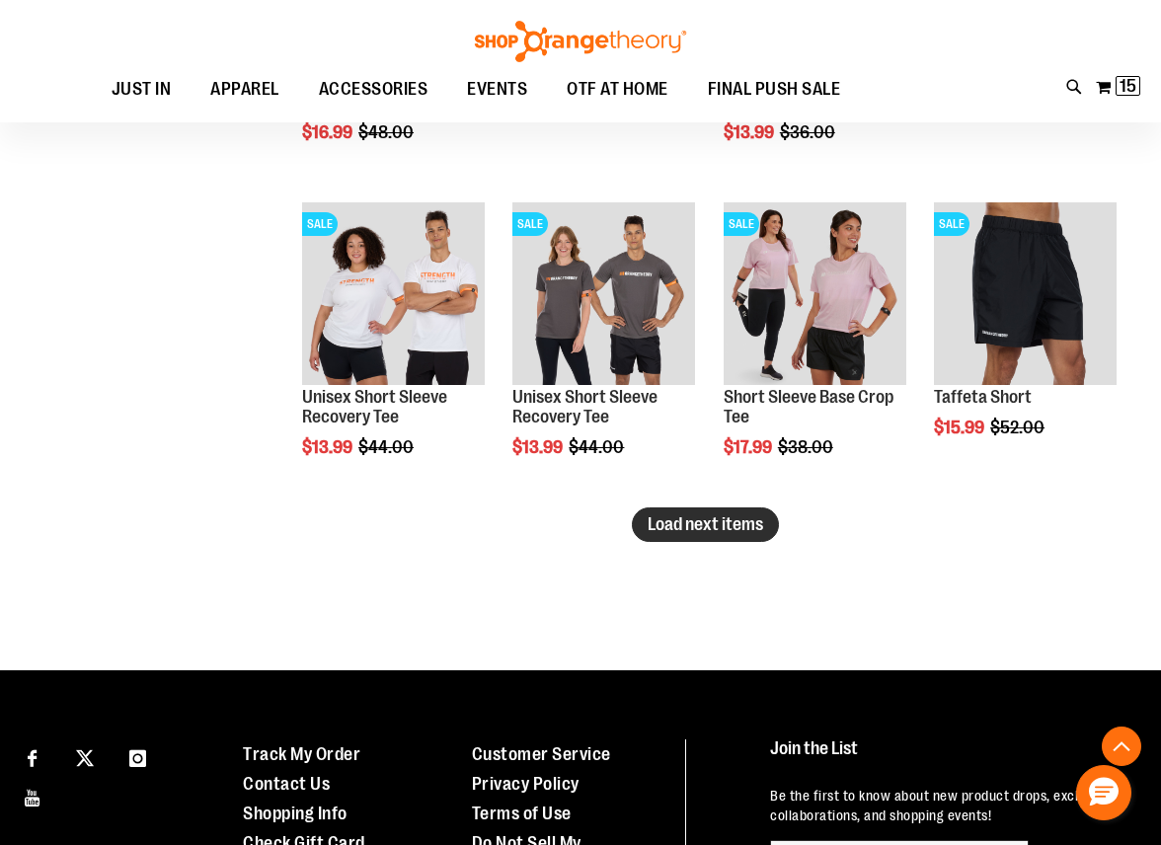
click at [707, 531] on span "Load next items" at bounding box center [704, 524] width 115 height 20
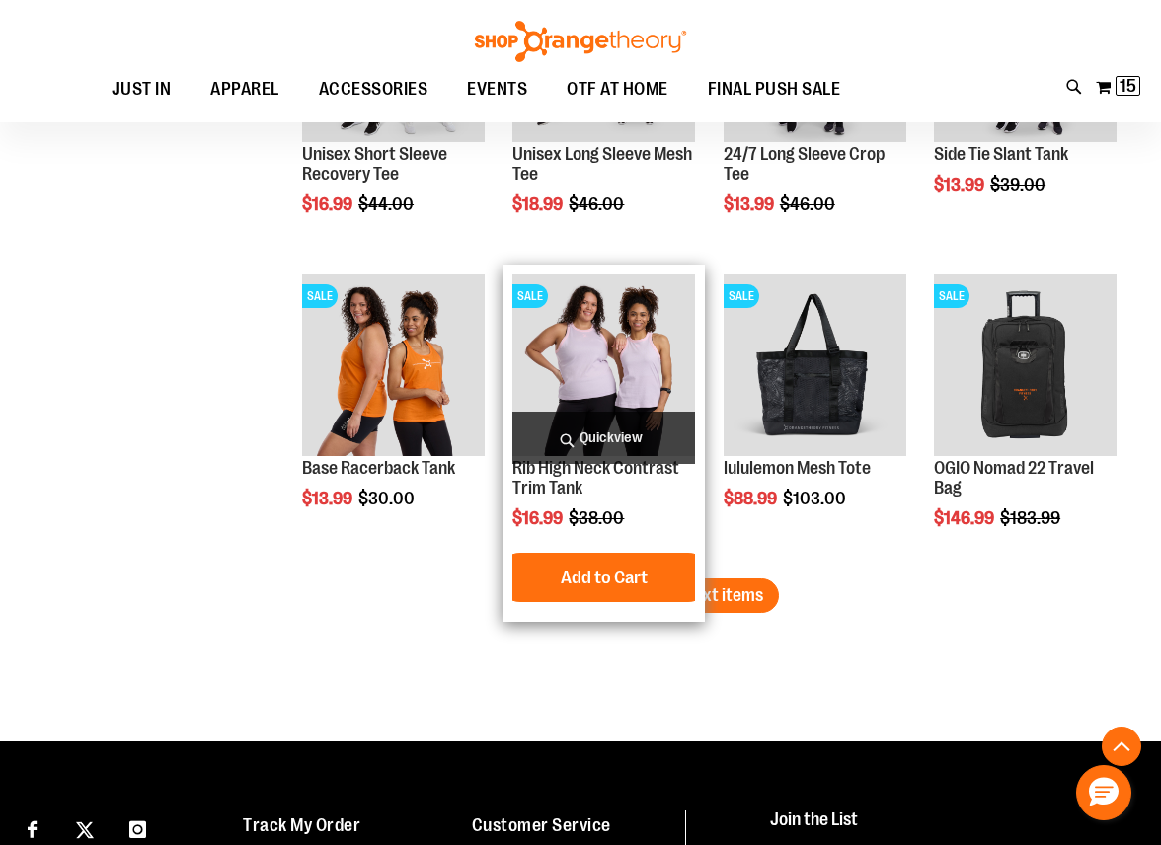
scroll to position [9249, 0]
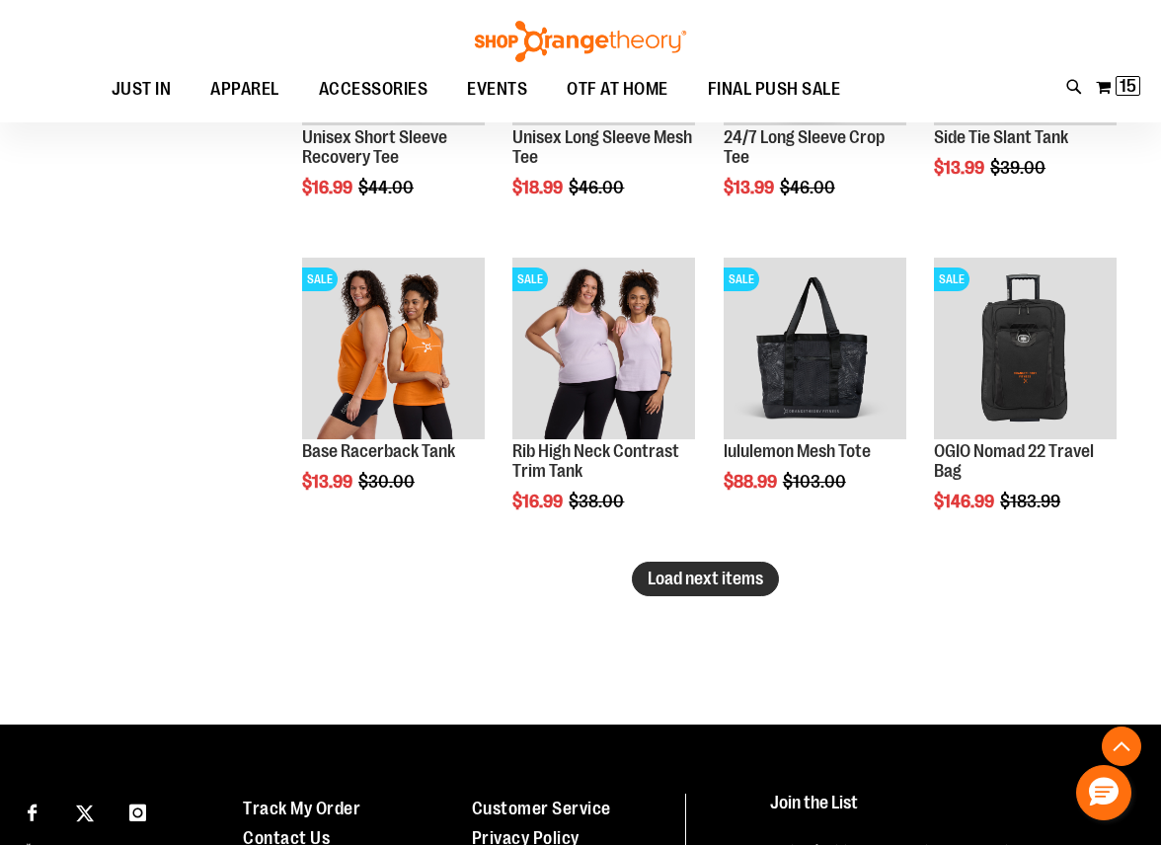
click at [766, 585] on button "Load next items" at bounding box center [705, 579] width 147 height 35
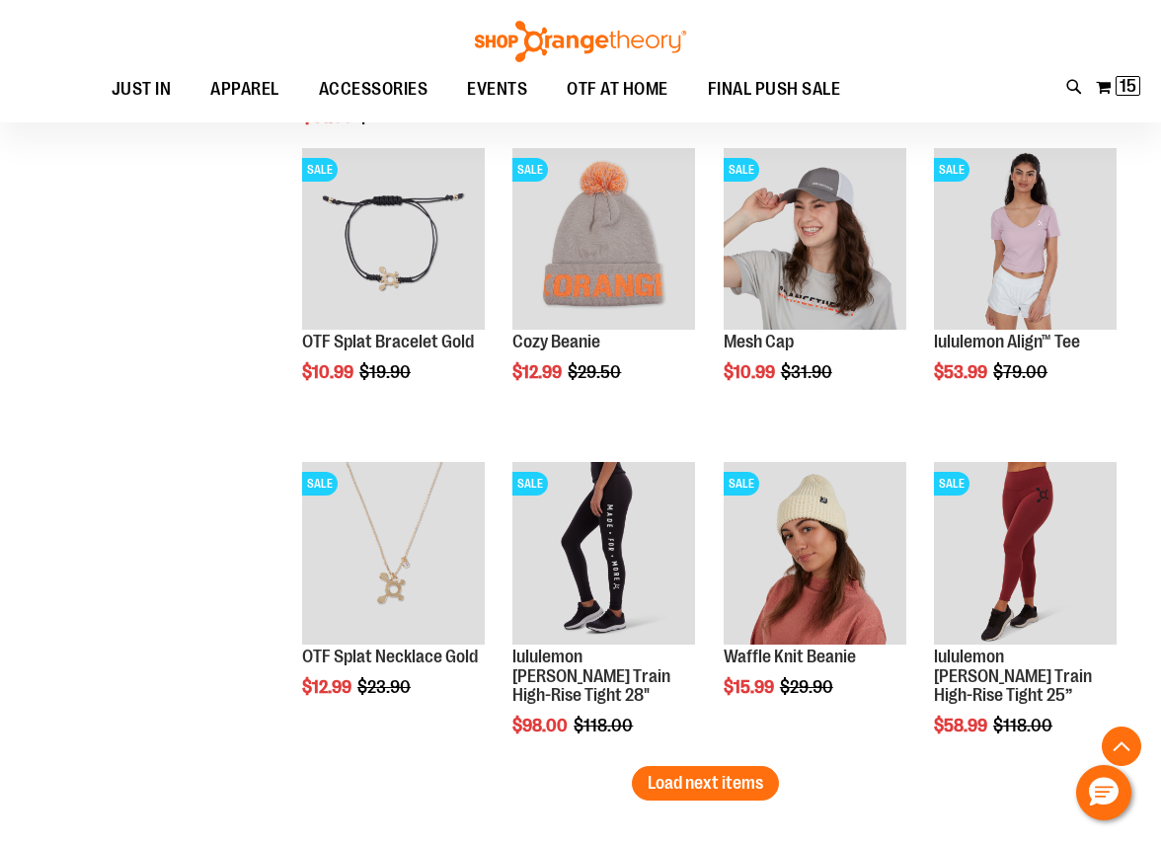
scroll to position [10038, 0]
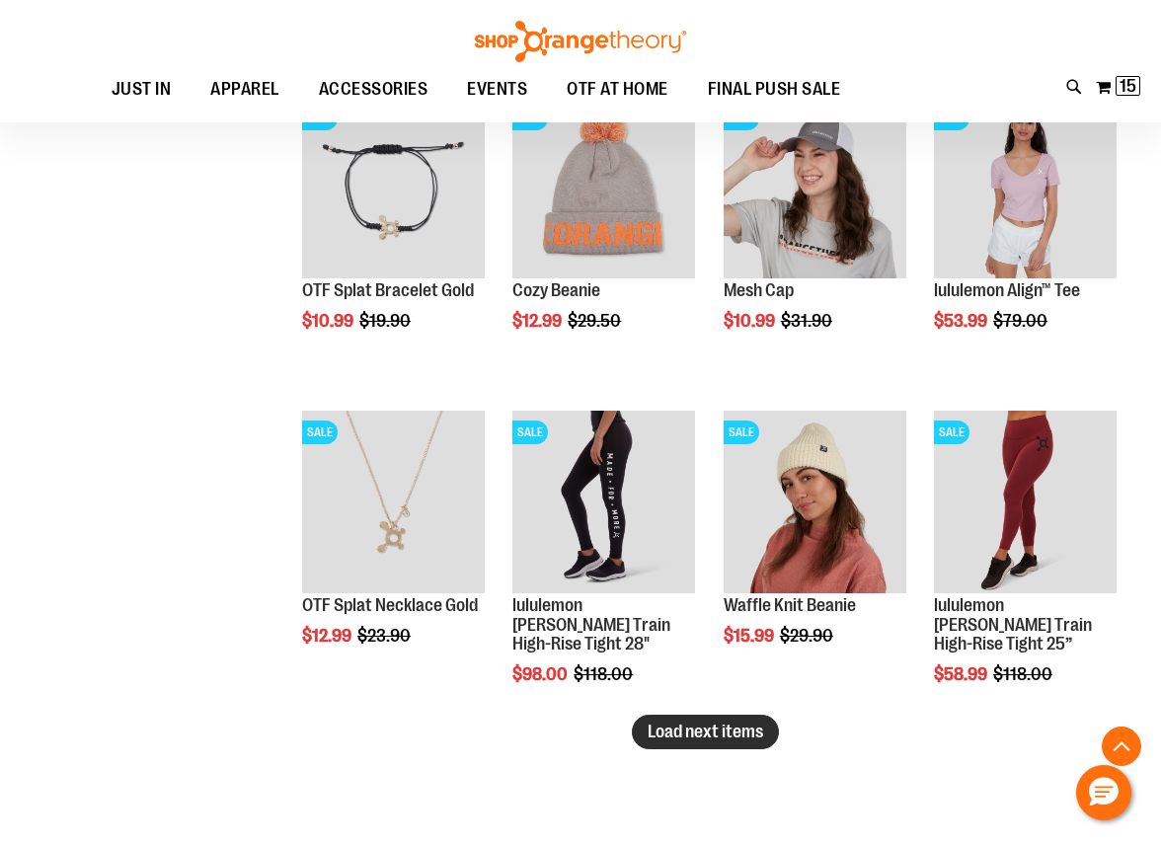
click at [702, 737] on span "Load next items" at bounding box center [704, 732] width 115 height 20
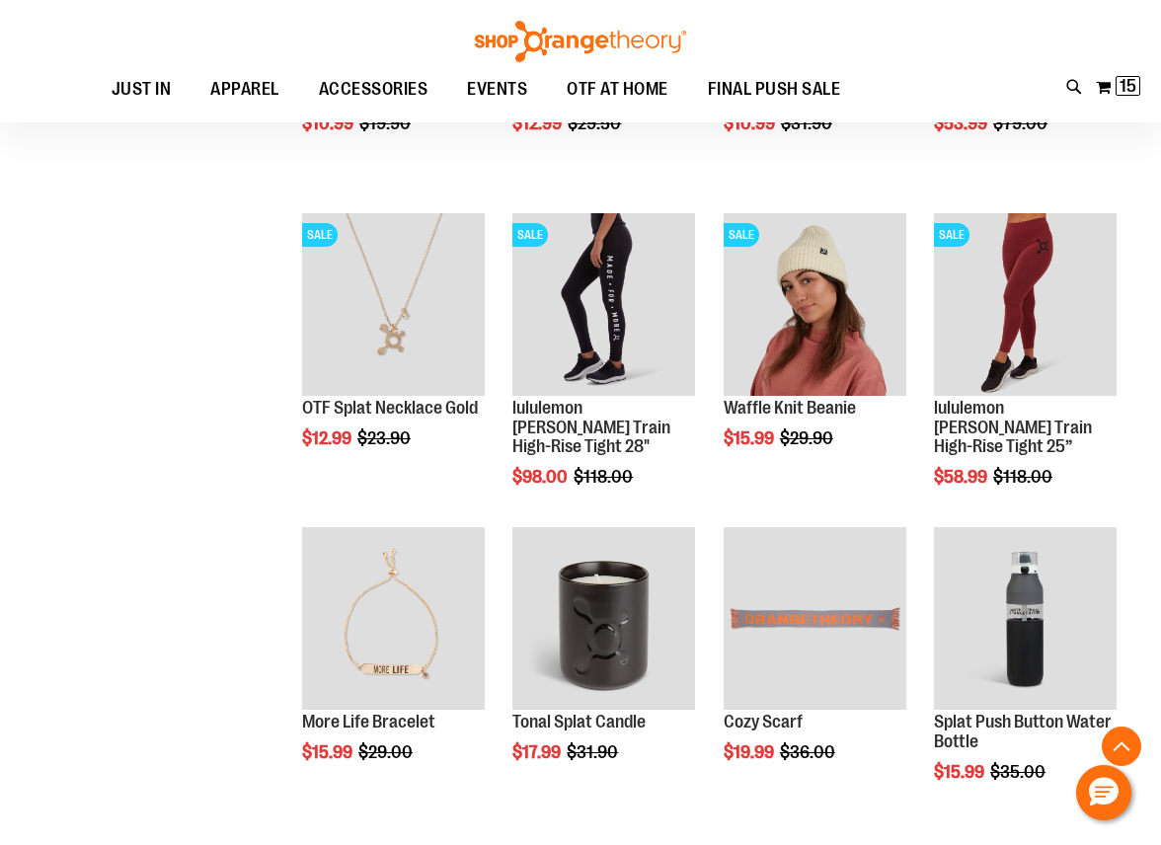
scroll to position [10334, 0]
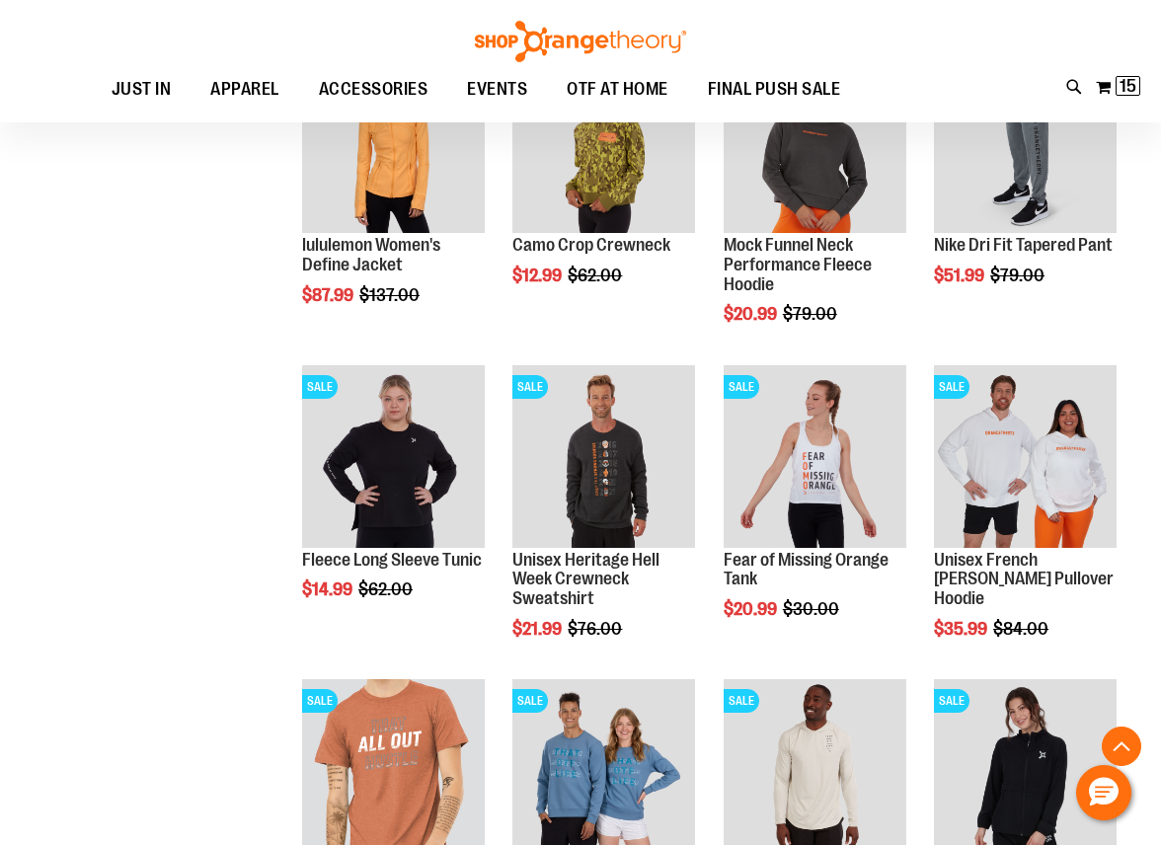
scroll to position [859, 0]
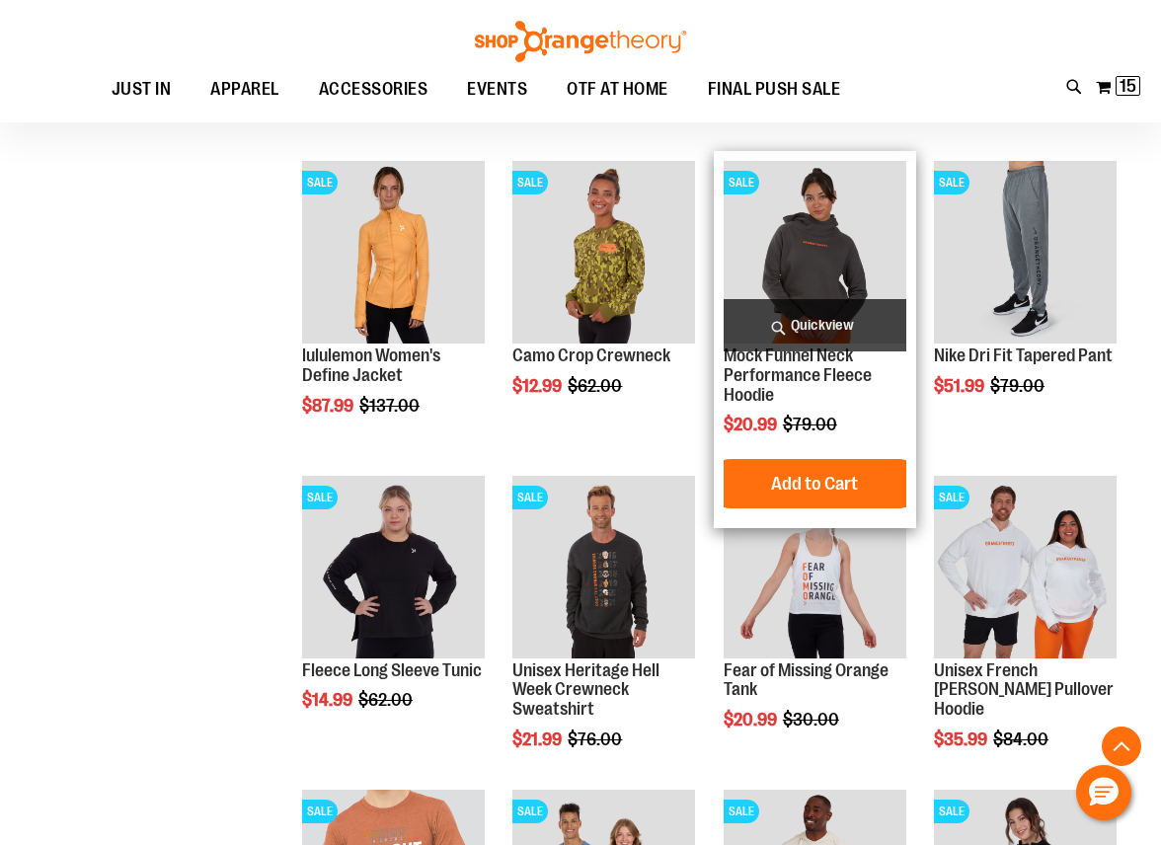
click at [785, 230] on img "product" at bounding box center [814, 252] width 183 height 183
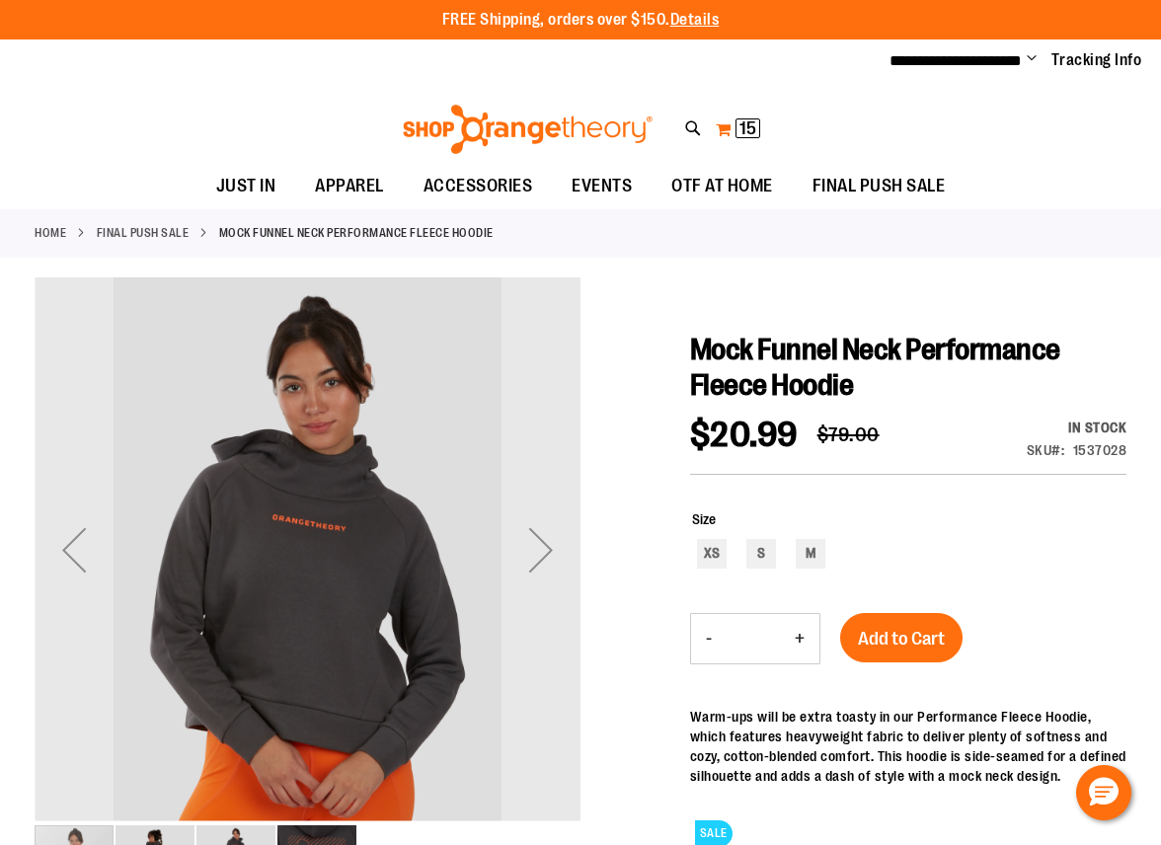
type input "**********"
click at [729, 133] on button "My Cart 15 15 items" at bounding box center [738, 130] width 46 height 32
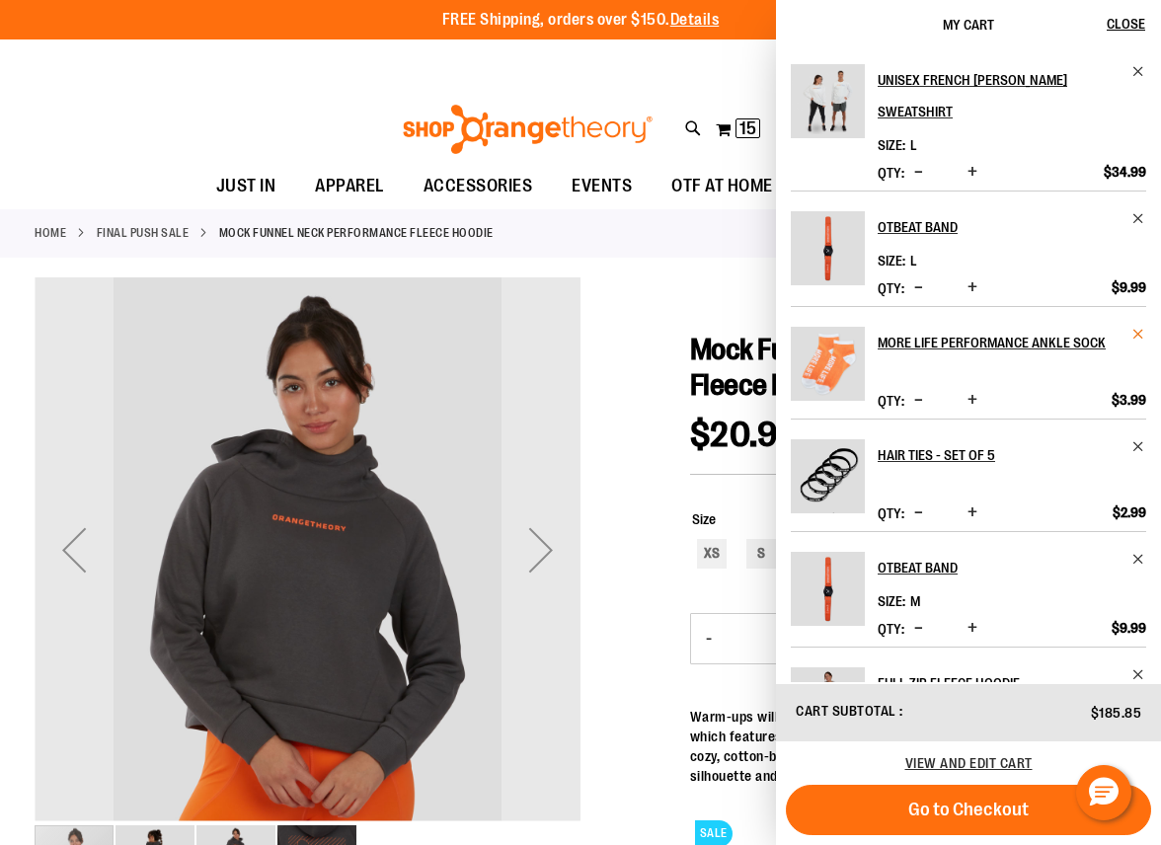
click at [1135, 328] on span "Remove item" at bounding box center [1138, 334] width 15 height 15
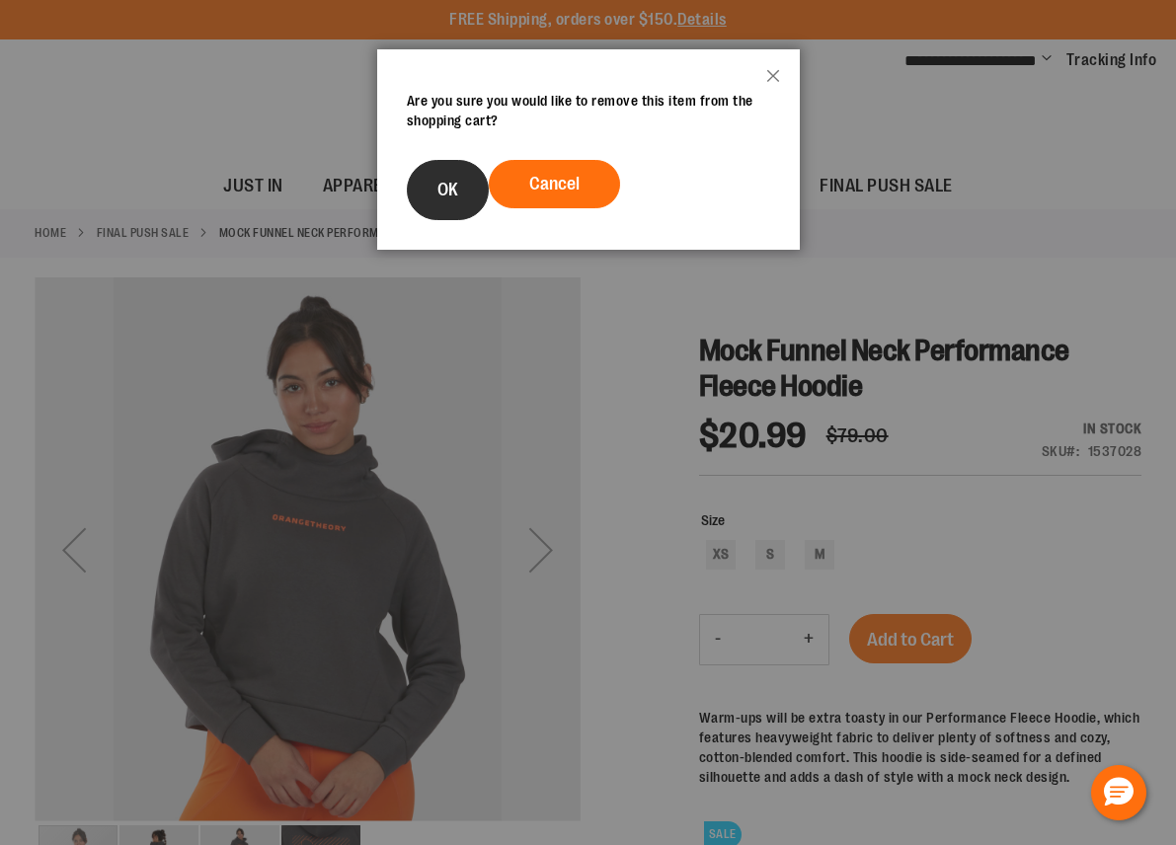
click at [431, 185] on button "OK" at bounding box center [448, 190] width 82 height 60
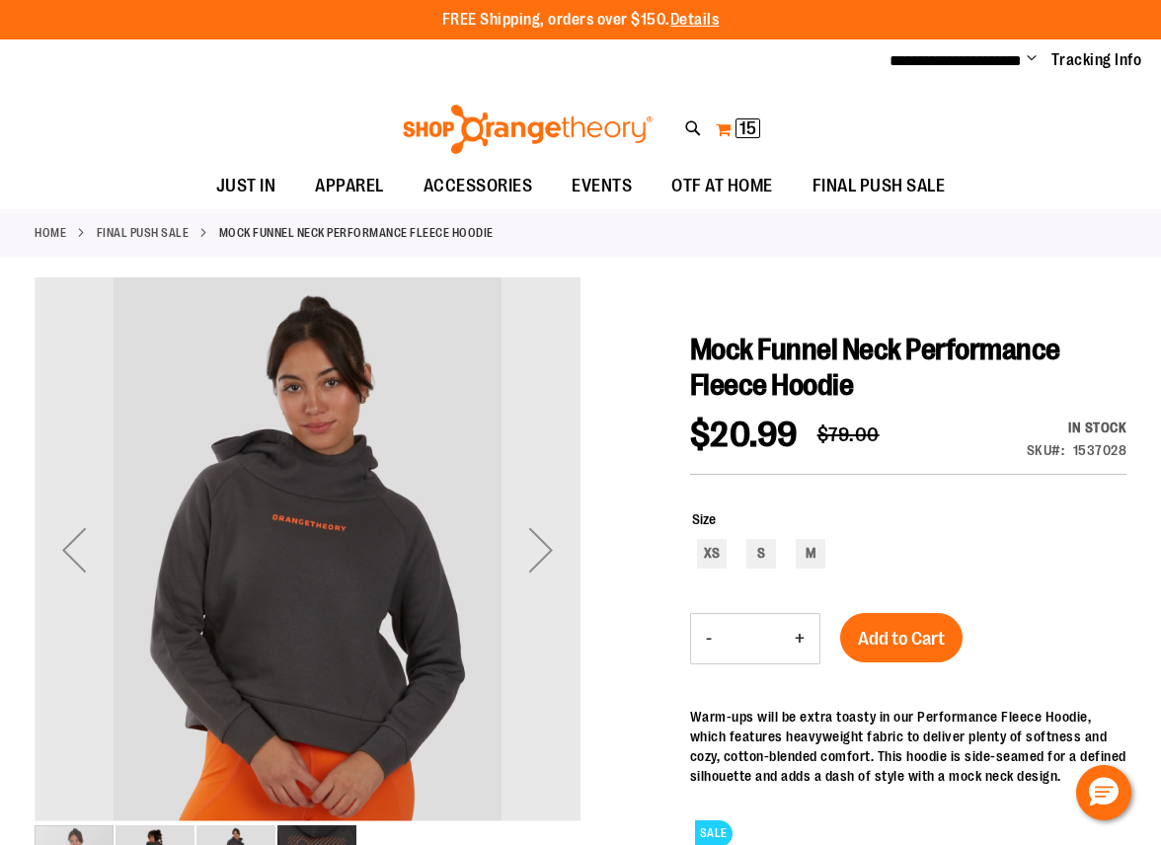
click at [729, 123] on button "My Cart 15 15 items" at bounding box center [738, 130] width 46 height 32
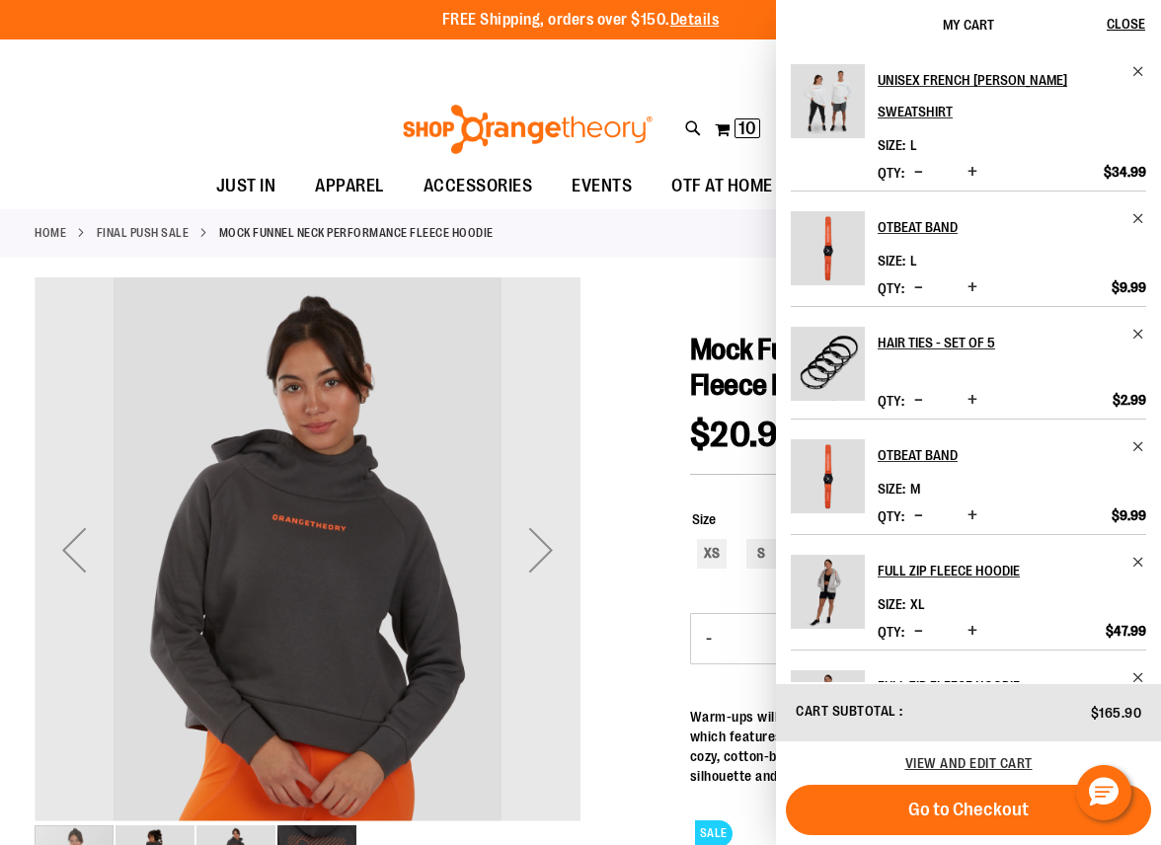
click at [1139, 333] on span "Remove item" at bounding box center [1138, 334] width 15 height 15
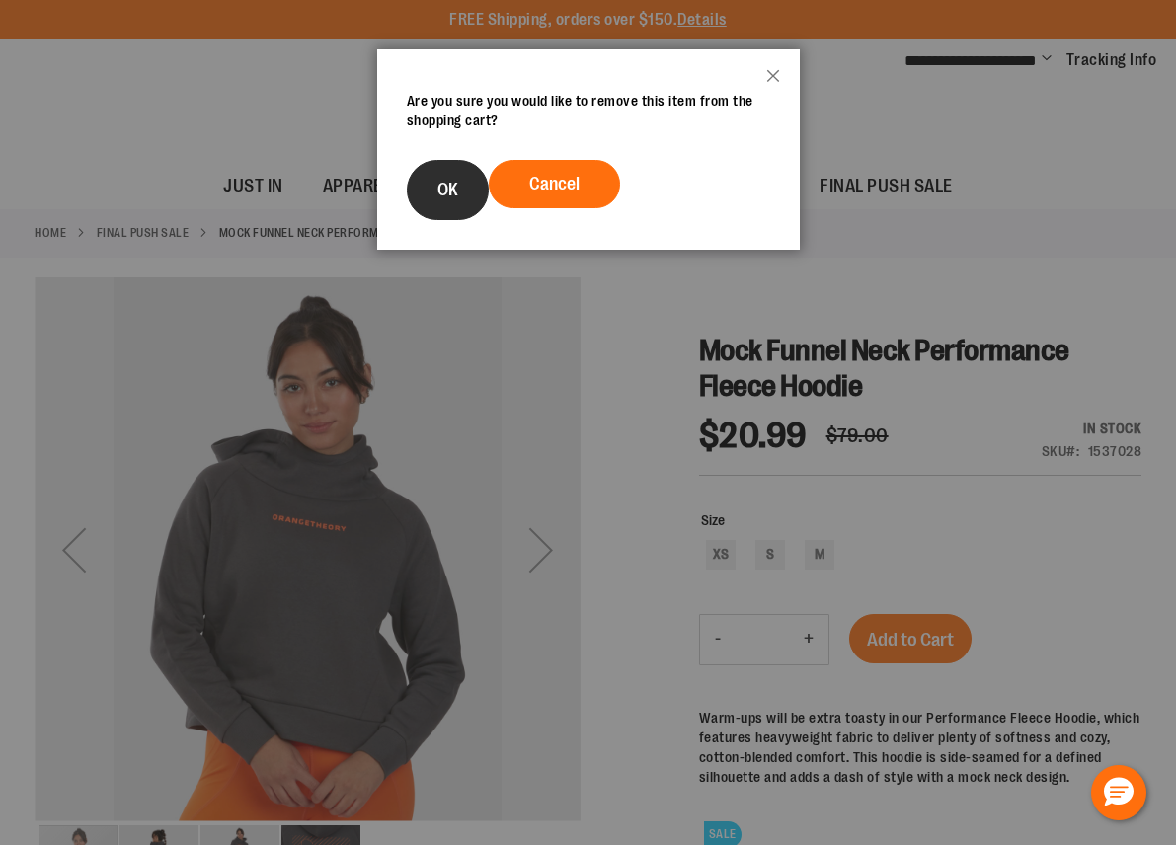
click at [422, 194] on button "OK" at bounding box center [448, 190] width 82 height 60
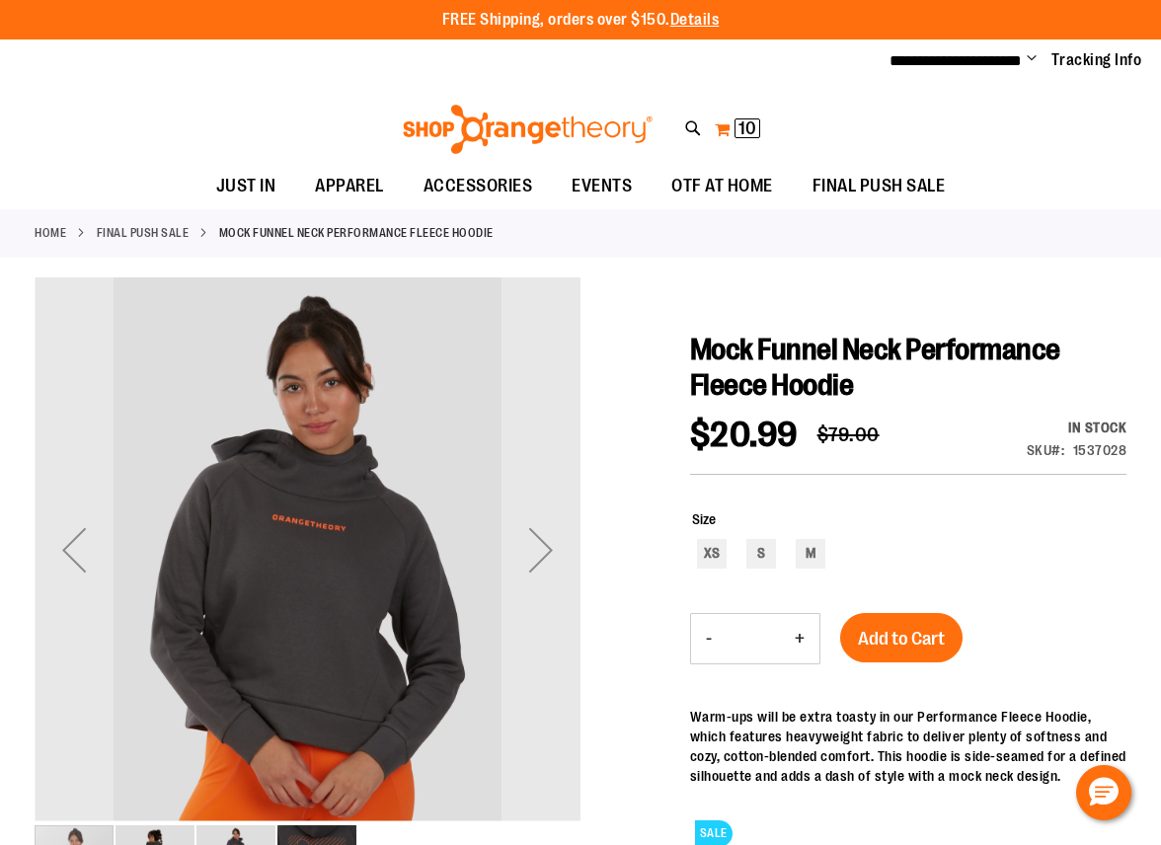
click at [753, 124] on span "10" at bounding box center [747, 128] width 18 height 20
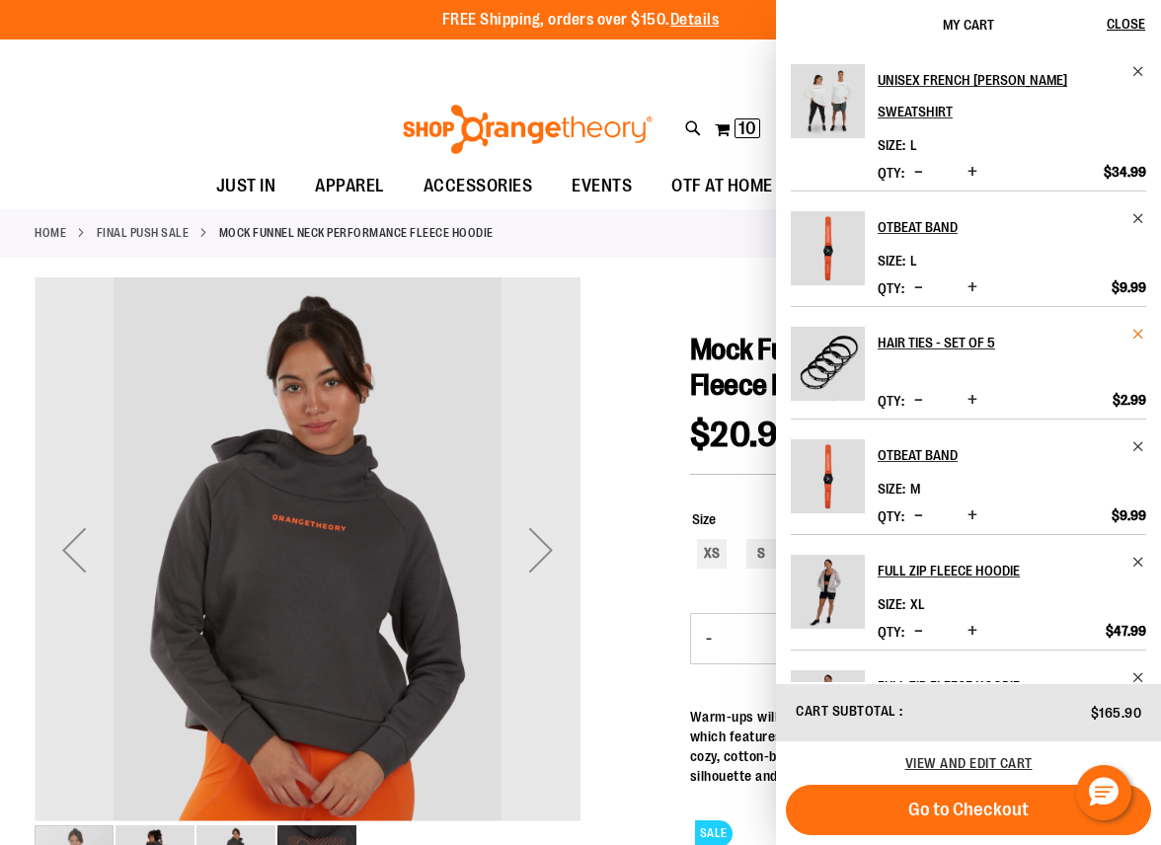
click at [1137, 327] on span "Remove item" at bounding box center [1138, 334] width 15 height 15
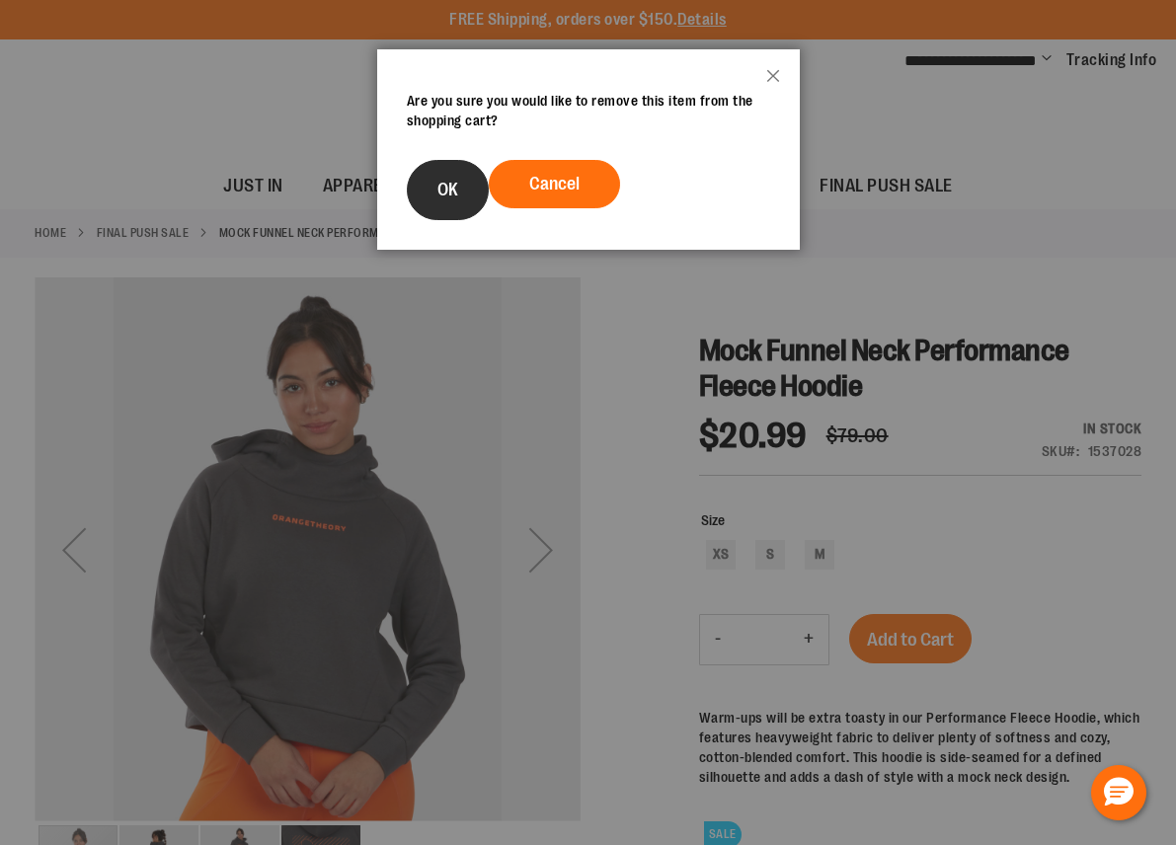
click at [444, 192] on span "OK" at bounding box center [447, 190] width 21 height 20
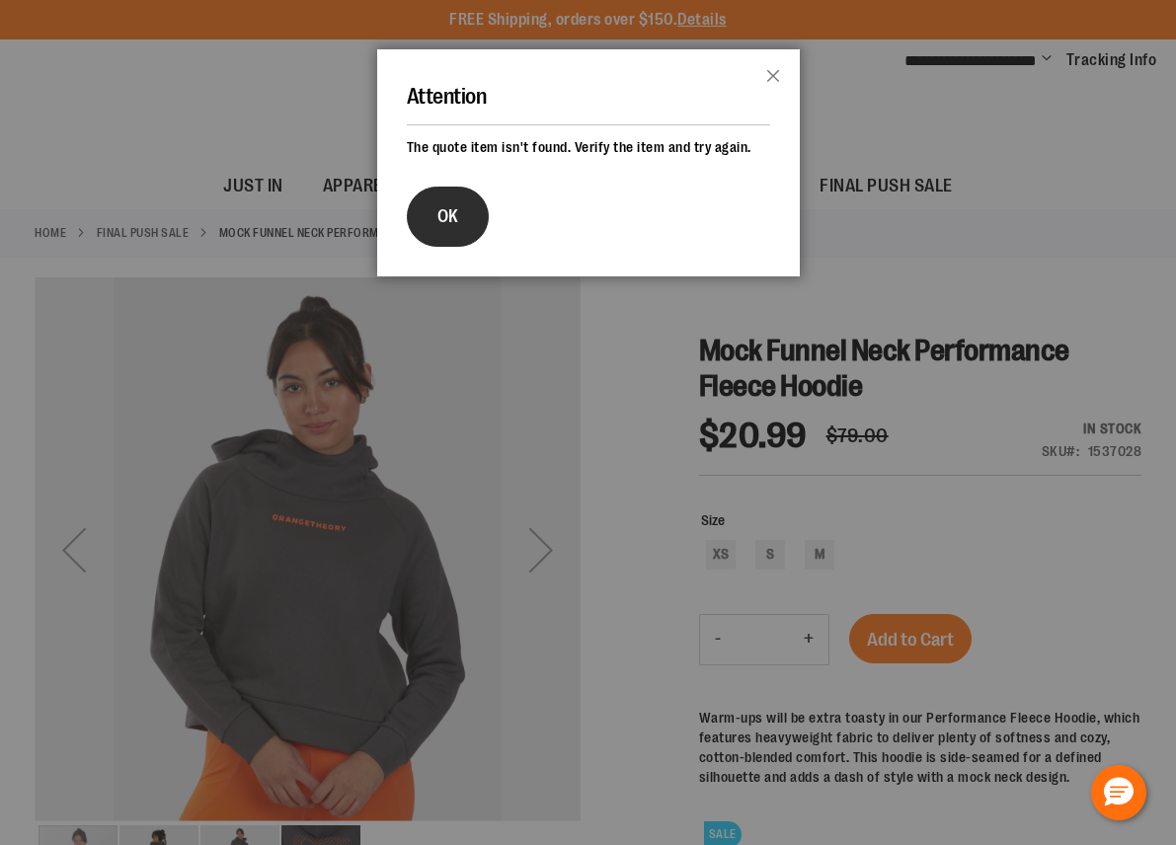
click at [430, 209] on button "OK" at bounding box center [448, 217] width 82 height 60
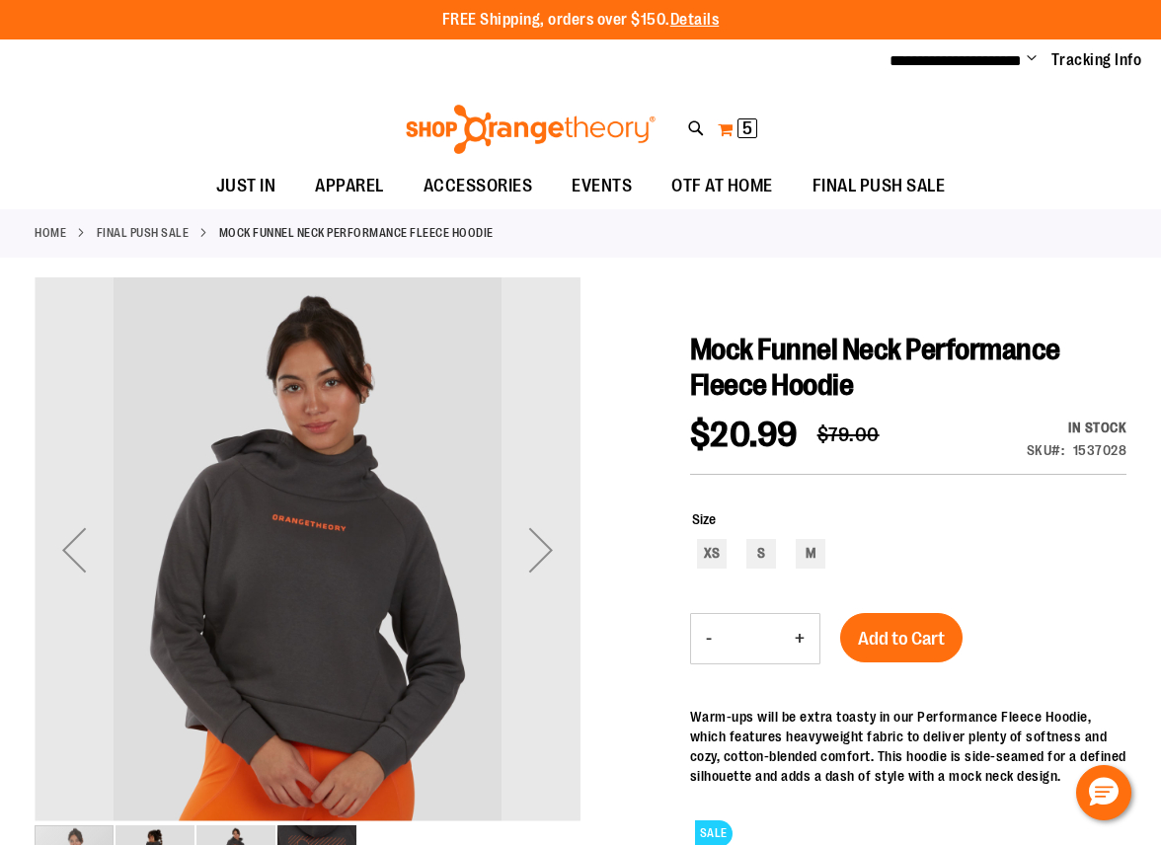
click at [738, 131] on span "5 5 items" at bounding box center [747, 128] width 20 height 20
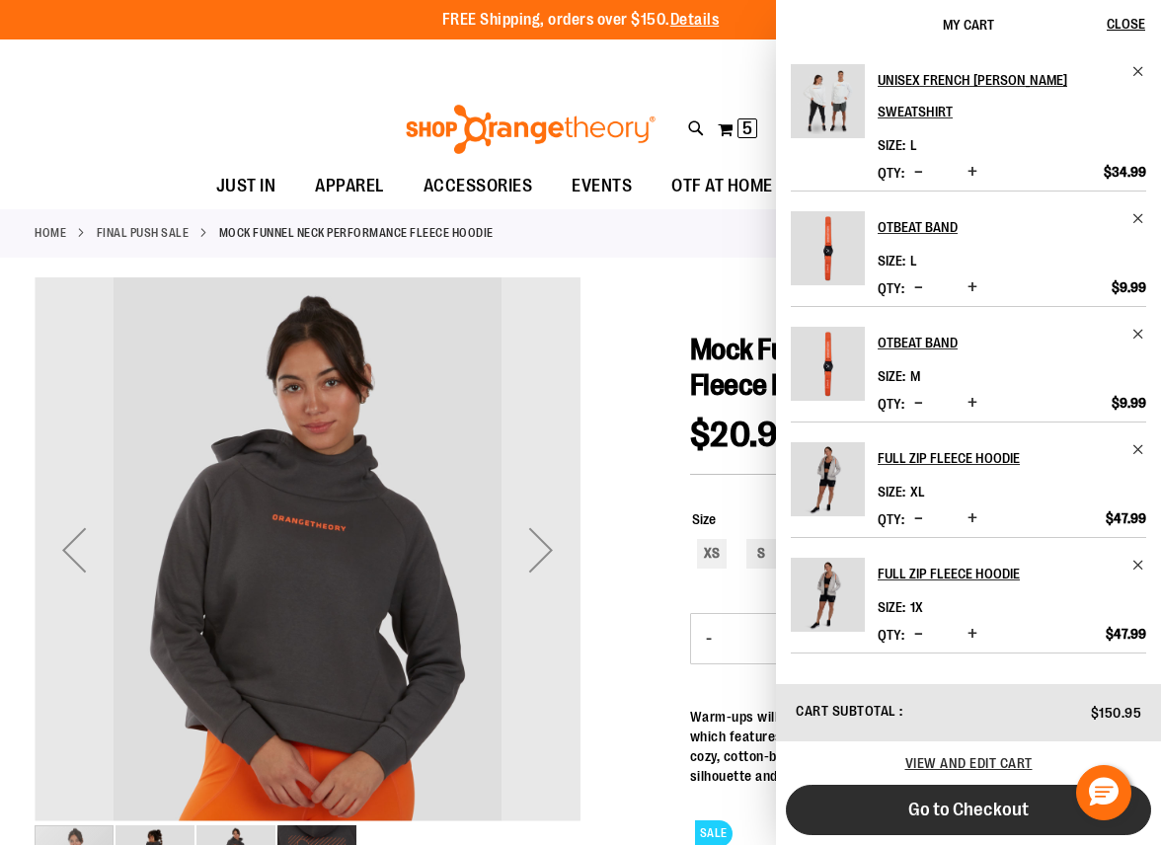
click at [915, 795] on button "Go to Checkout" at bounding box center [968, 810] width 365 height 50
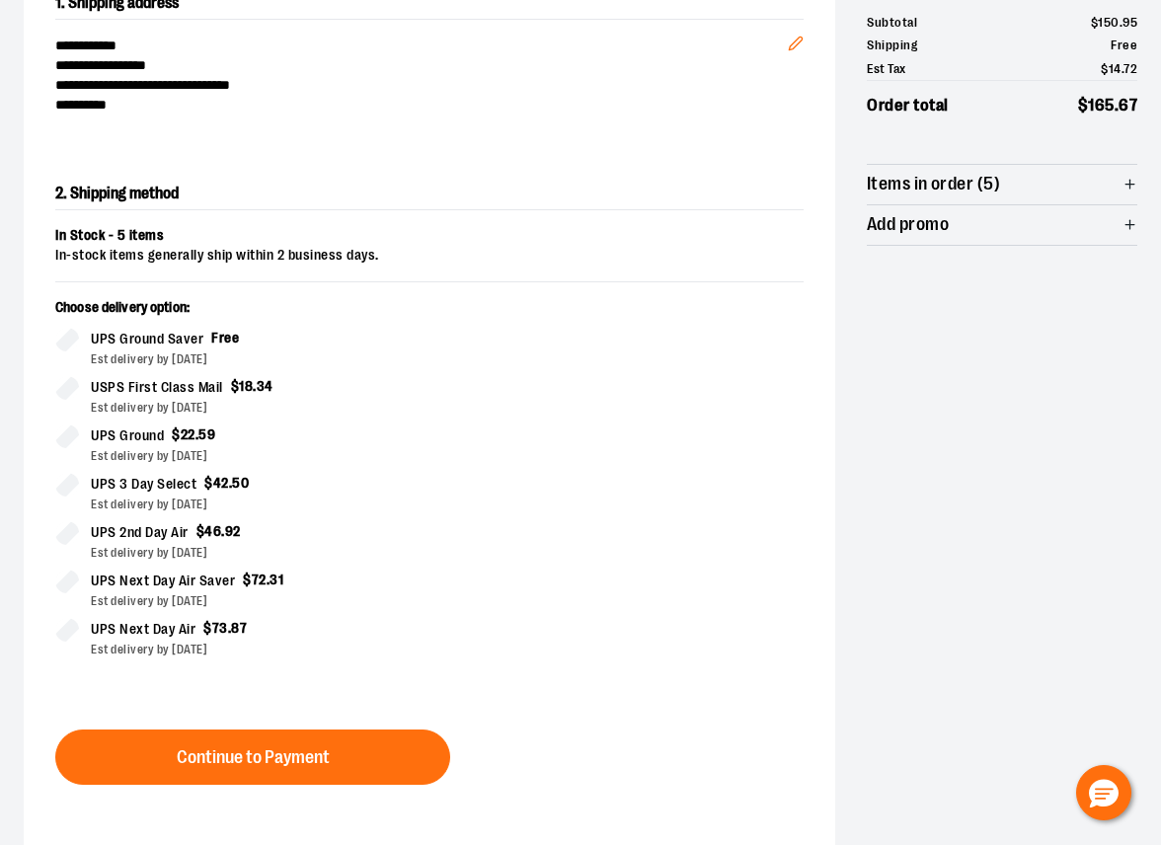
scroll to position [592, 0]
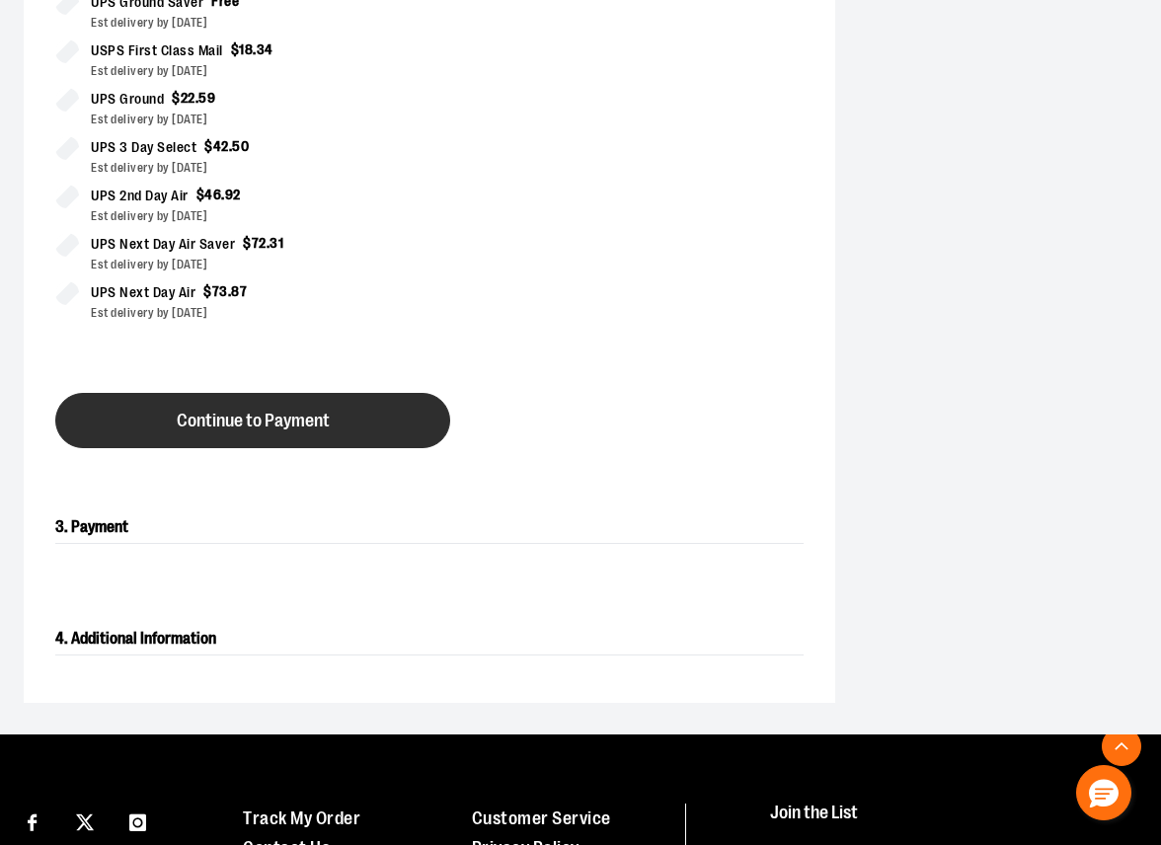
click at [268, 422] on span "Continue to Payment" at bounding box center [253, 421] width 153 height 19
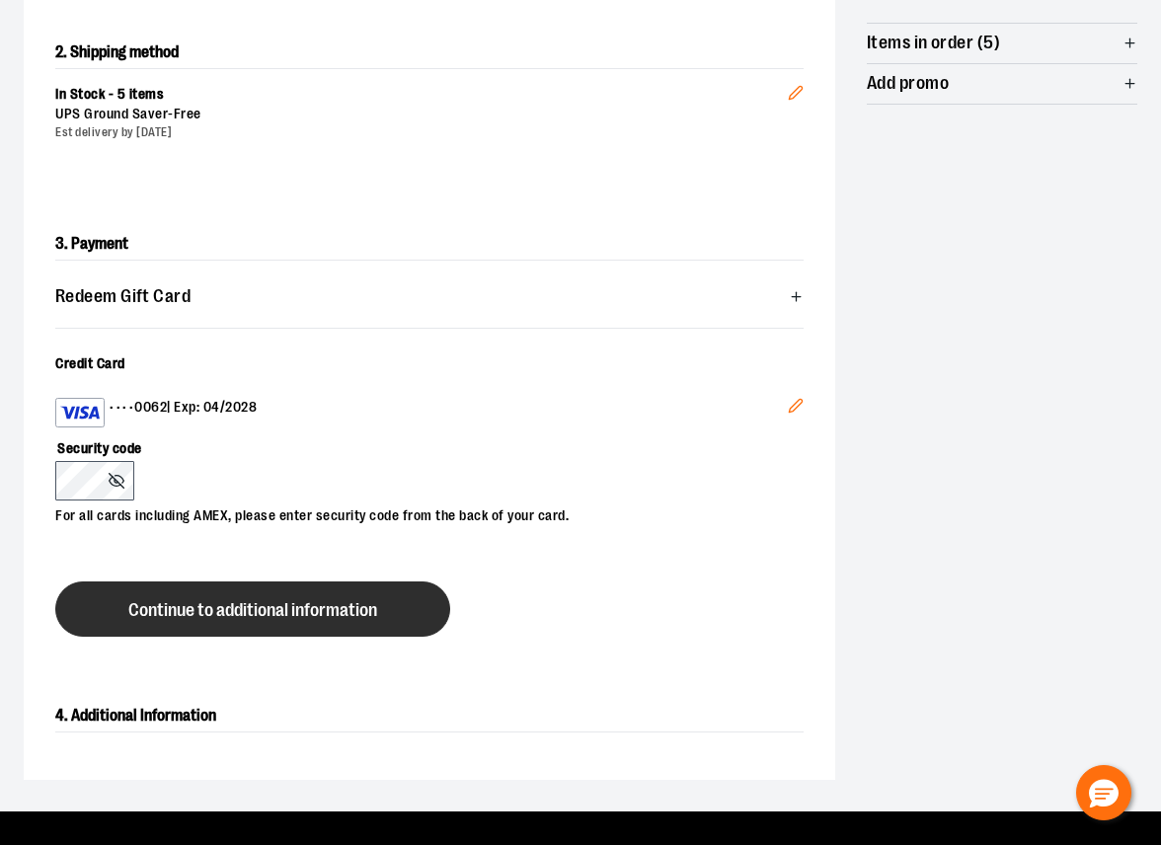
scroll to position [395, 0]
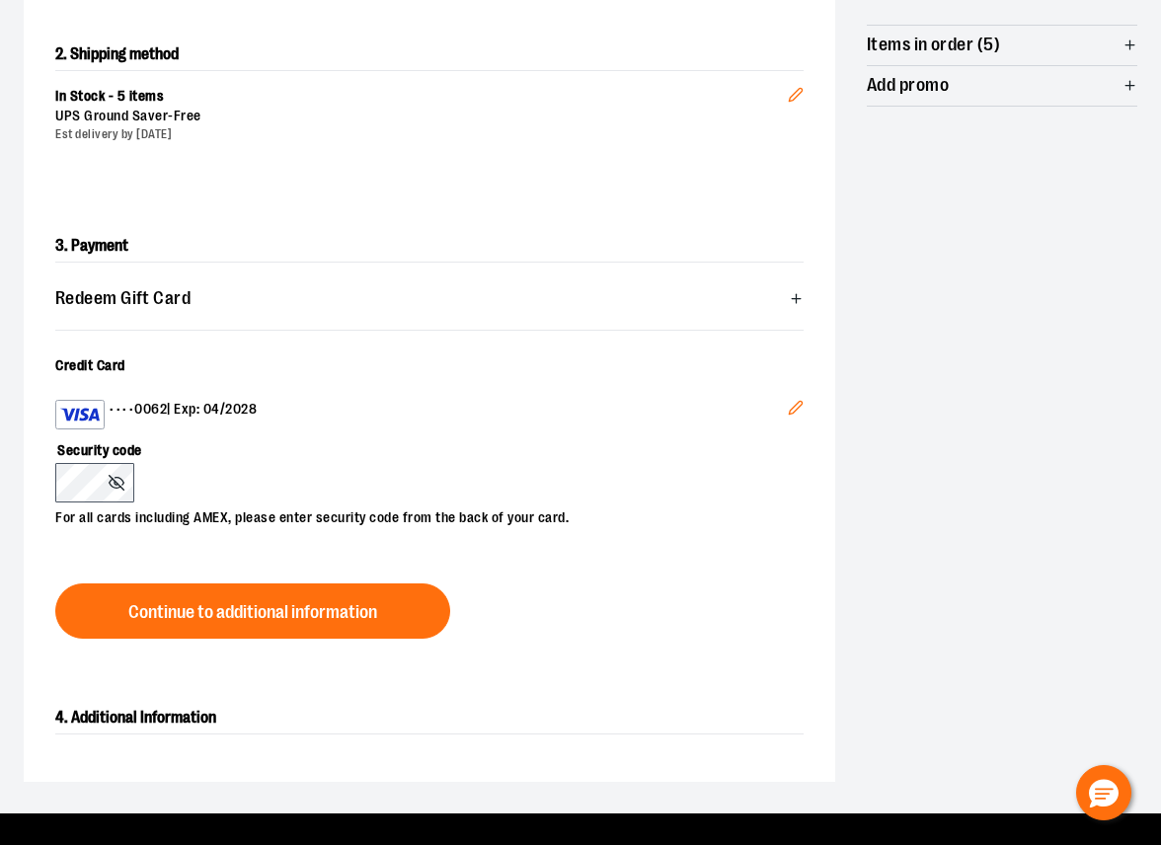
click at [790, 411] on icon "Edit" at bounding box center [795, 408] width 13 height 13
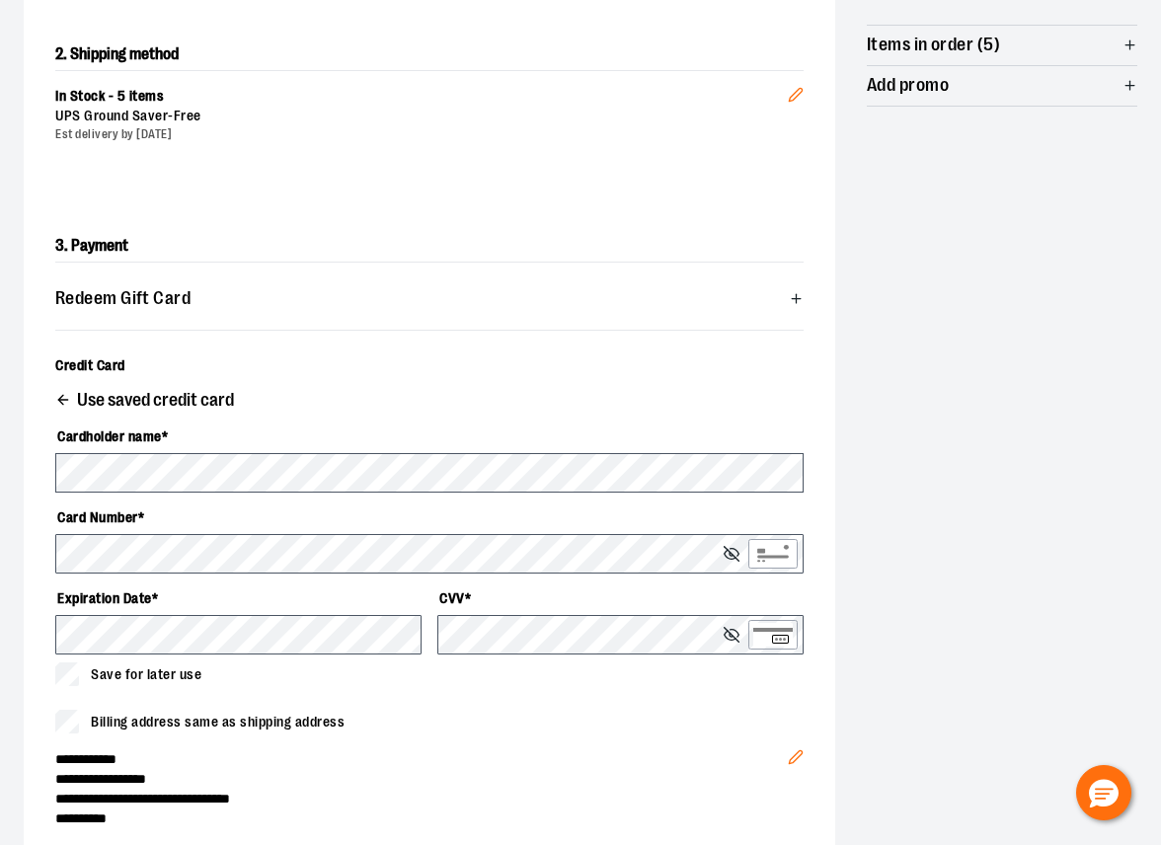
click at [114, 531] on label "Card Number *" at bounding box center [429, 517] width 748 height 34
click at [0, 0] on input "Card number *" at bounding box center [0, 0] width 0 height 0
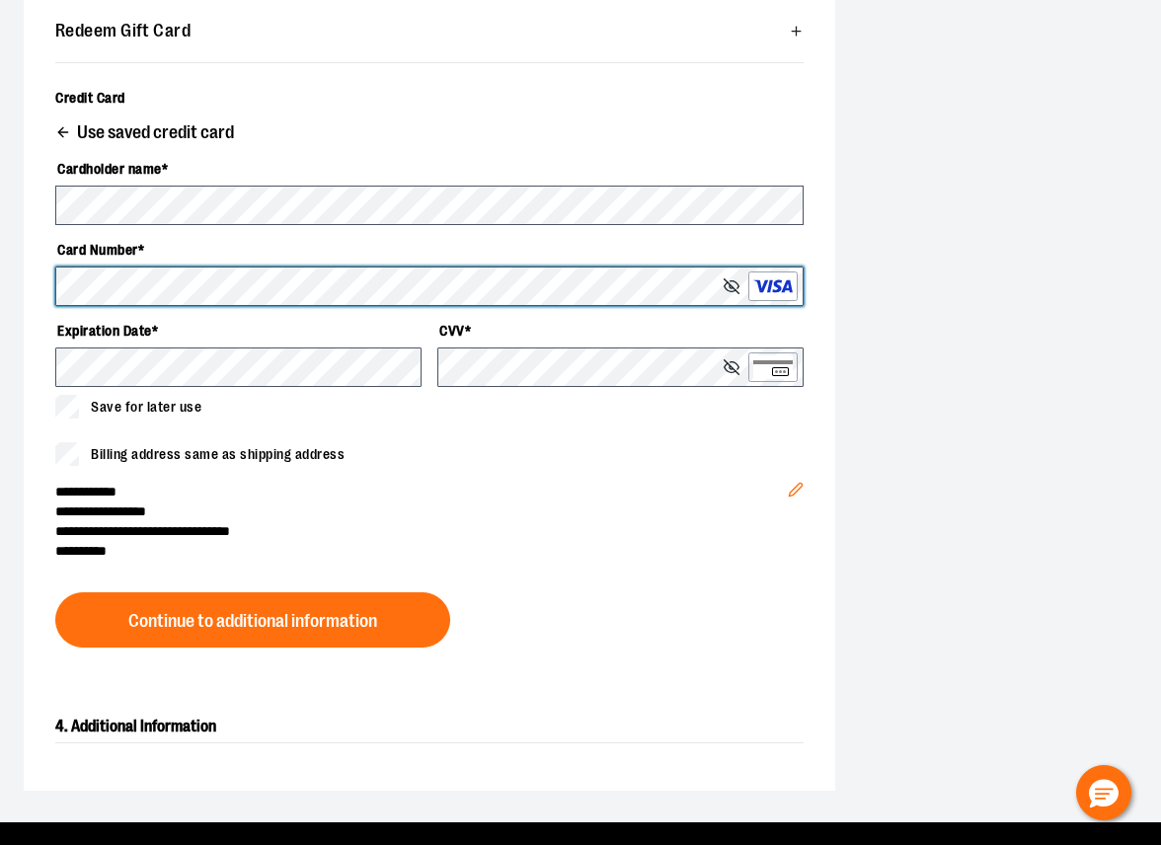
scroll to position [790, 0]
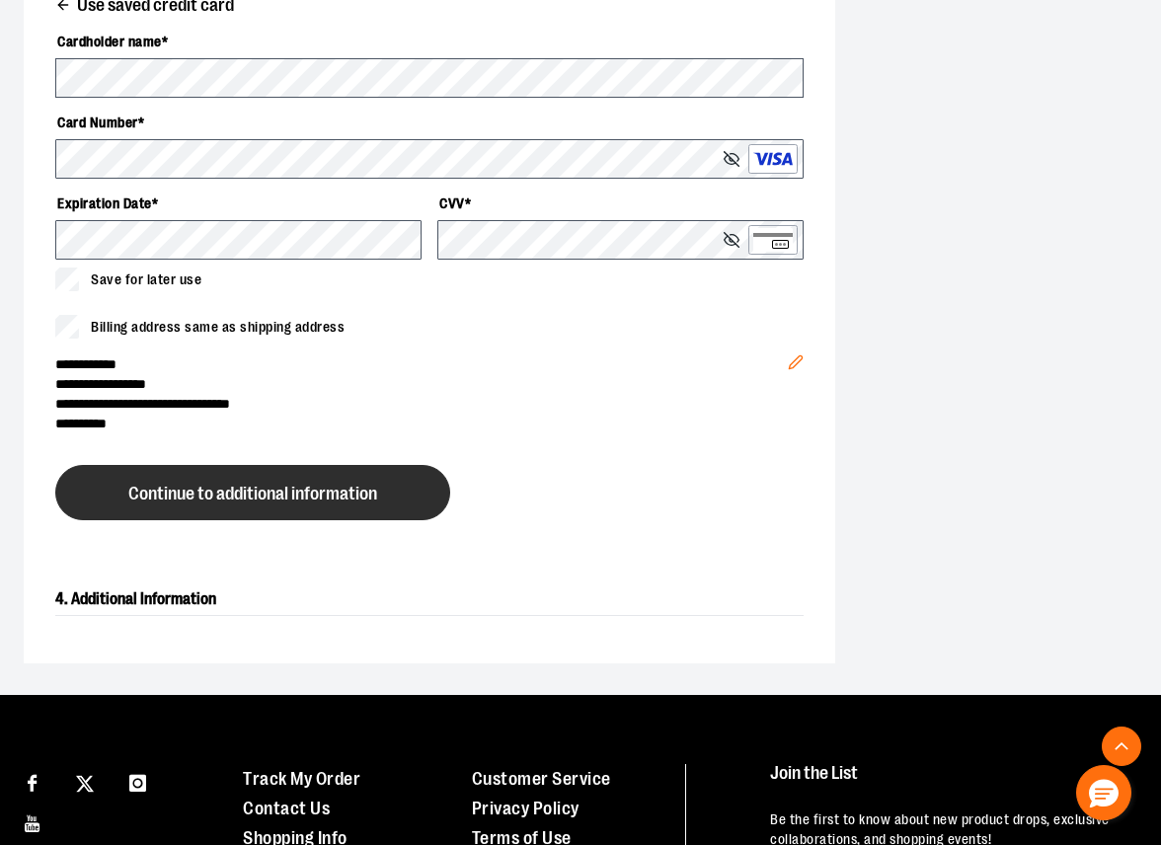
click at [293, 485] on span "Continue to additional information" at bounding box center [252, 494] width 249 height 19
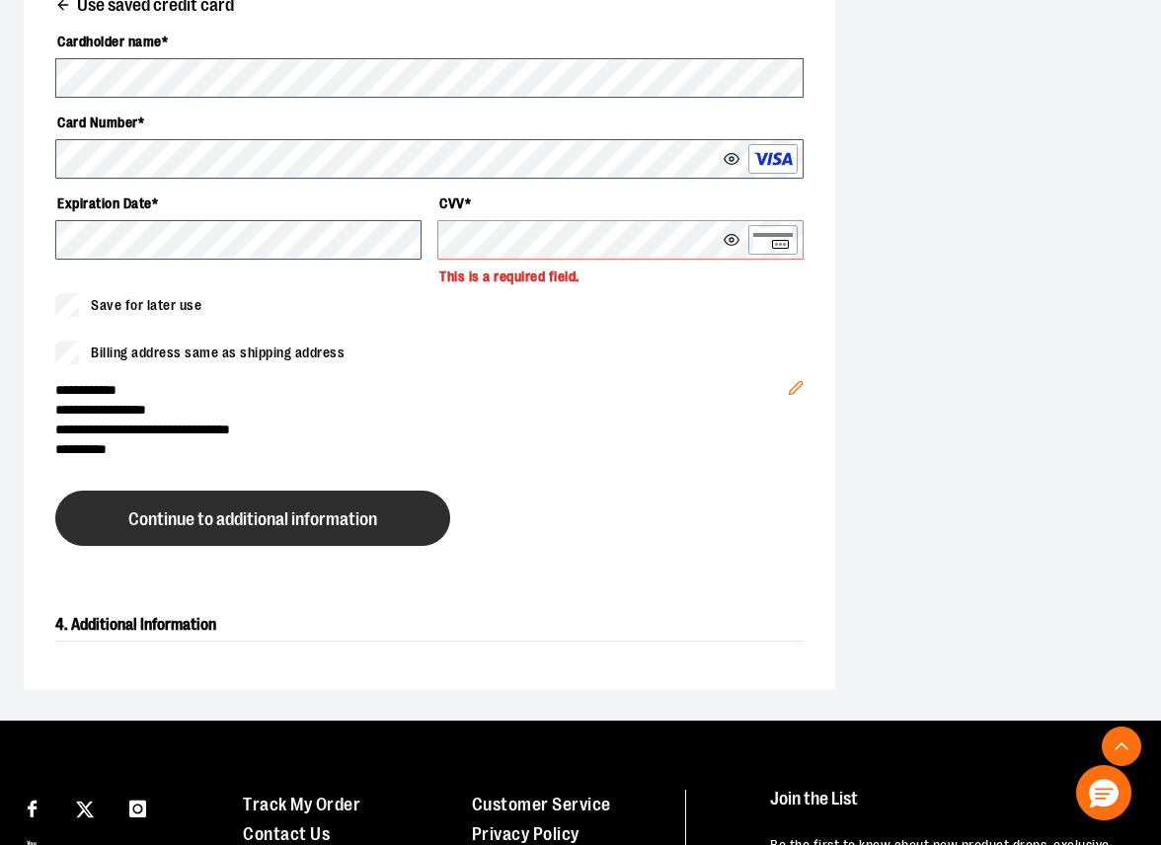
click at [351, 532] on button "Continue to additional information" at bounding box center [252, 518] width 395 height 55
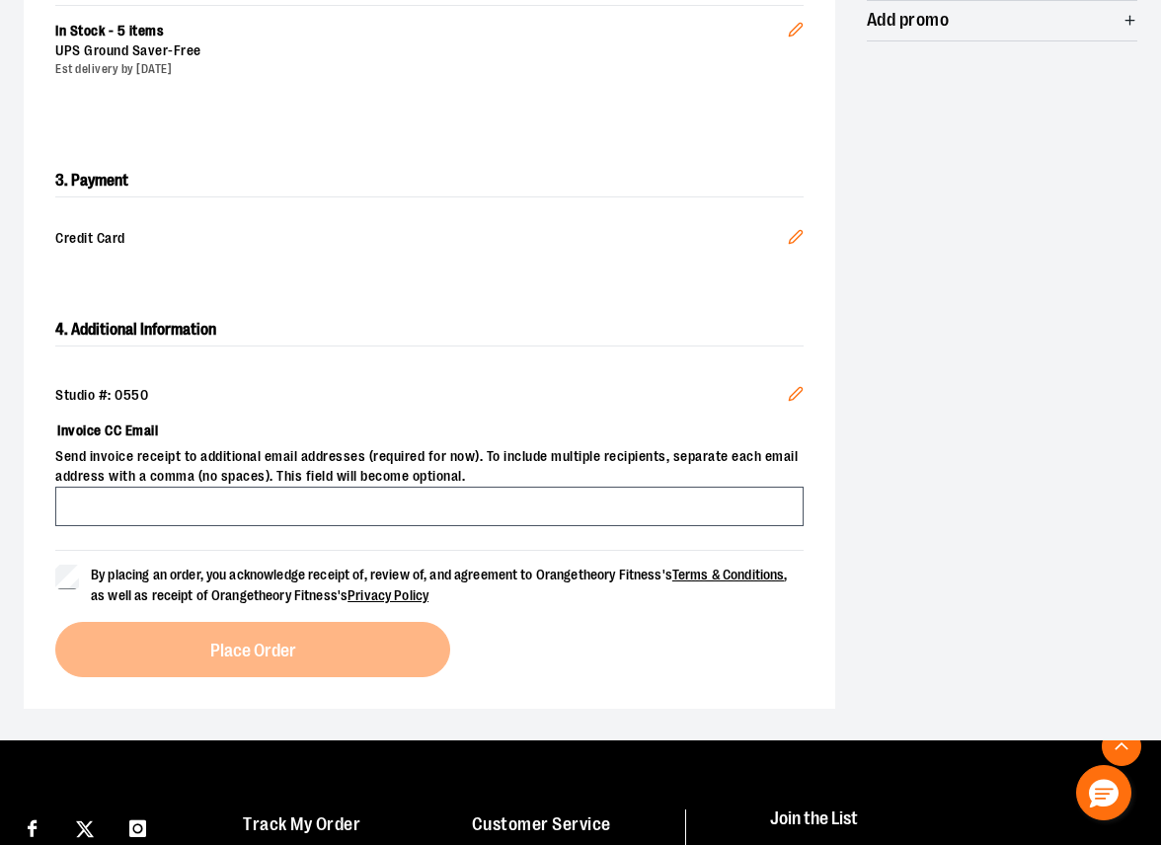
scroll to position [395, 0]
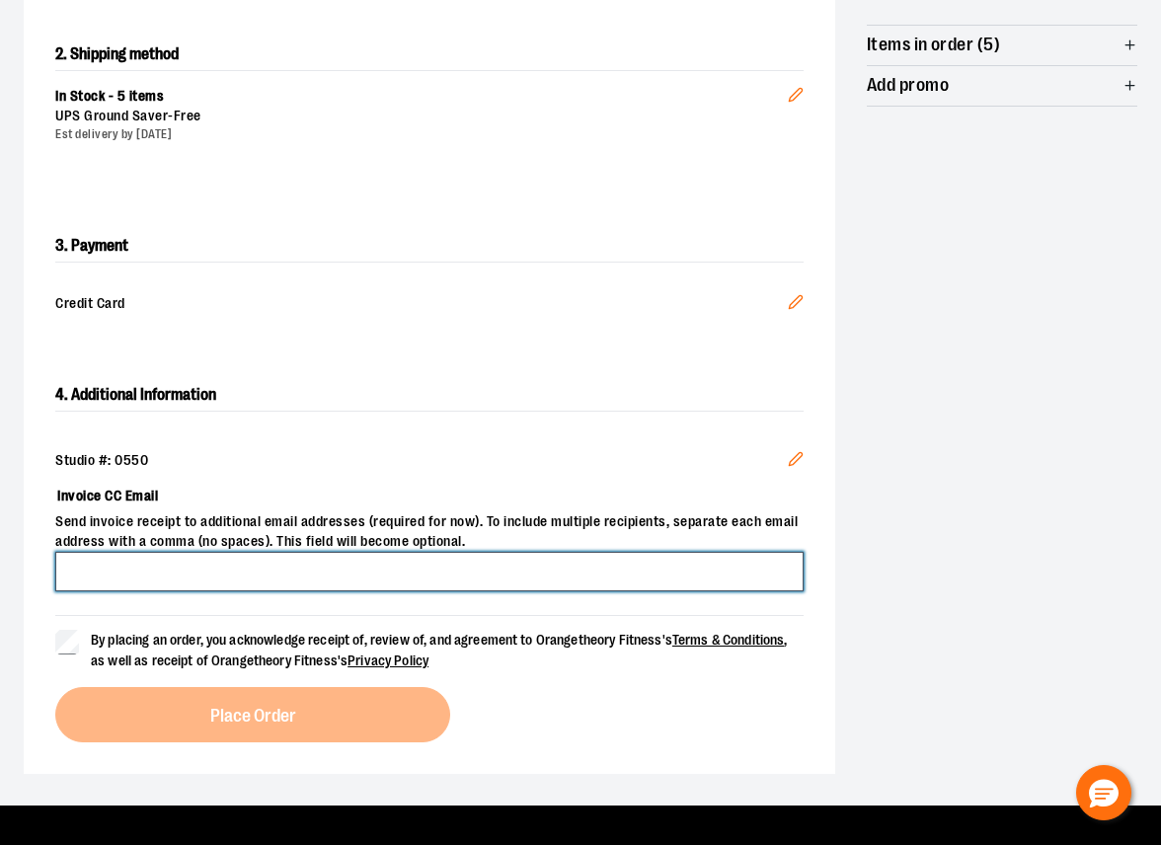
click at [165, 570] on input "Invoice CC Email" at bounding box center [429, 571] width 748 height 39
type input "**********"
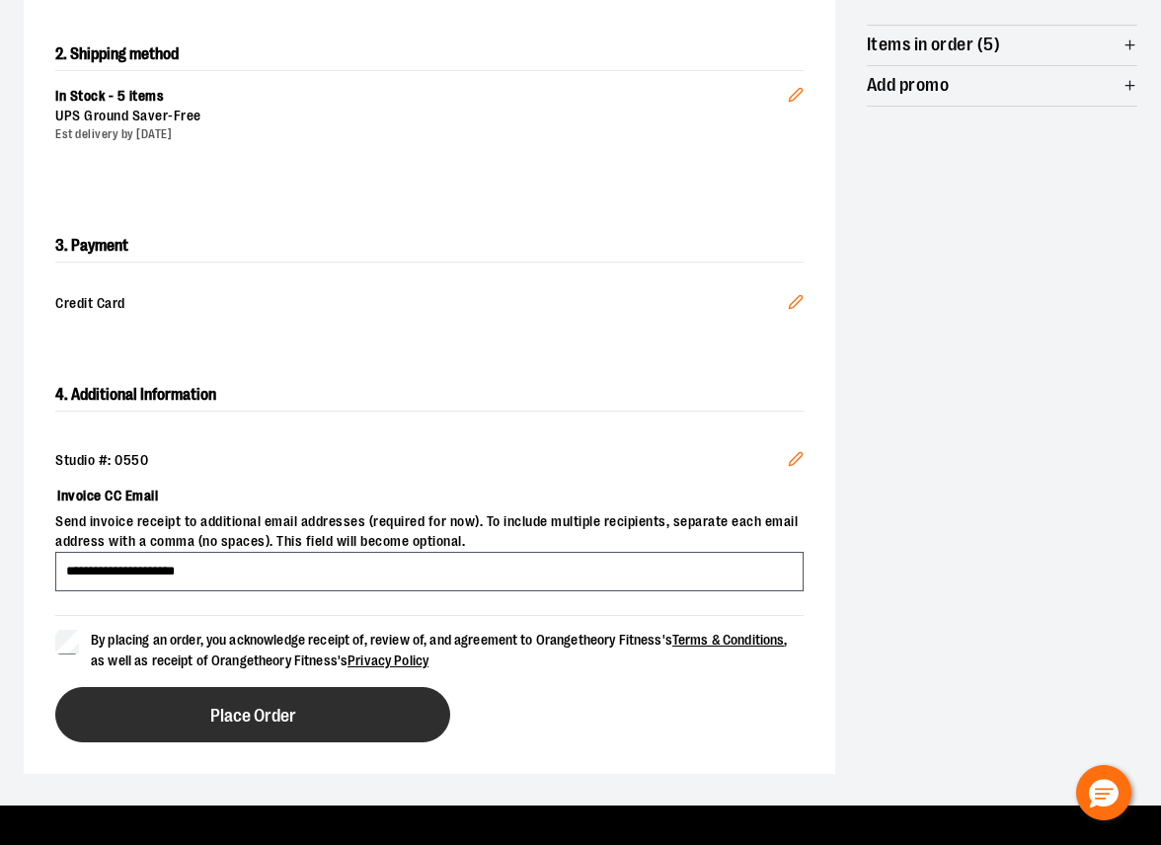
click at [192, 713] on button "Place Order" at bounding box center [252, 714] width 395 height 55
